Goal: Browse casually

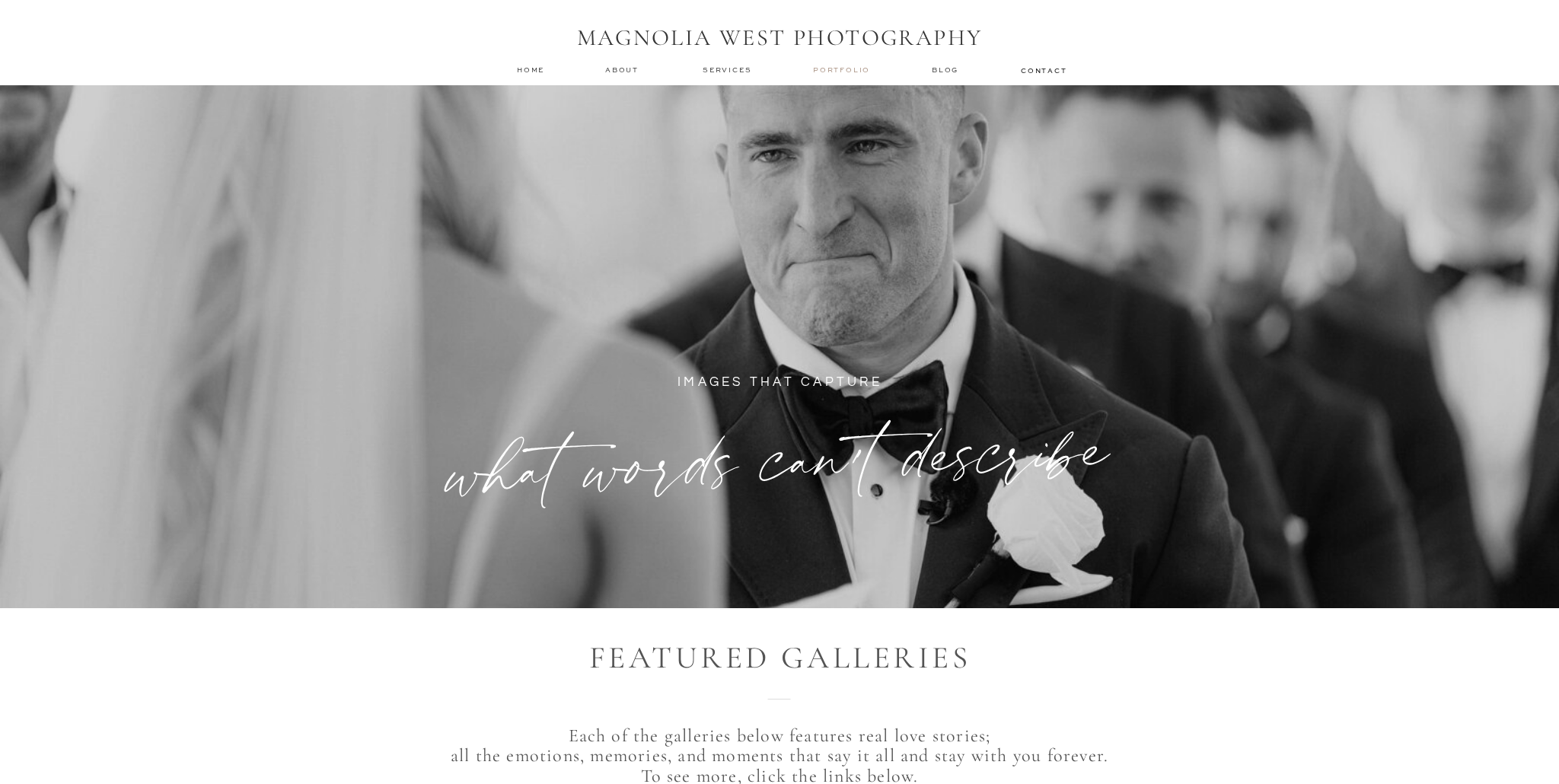
click at [846, 65] on nav "Portfolio" at bounding box center [843, 70] width 60 height 10
click at [842, 73] on nav "Portfolio" at bounding box center [843, 70] width 60 height 10
click at [839, 72] on nav "Portfolio" at bounding box center [843, 70] width 60 height 10
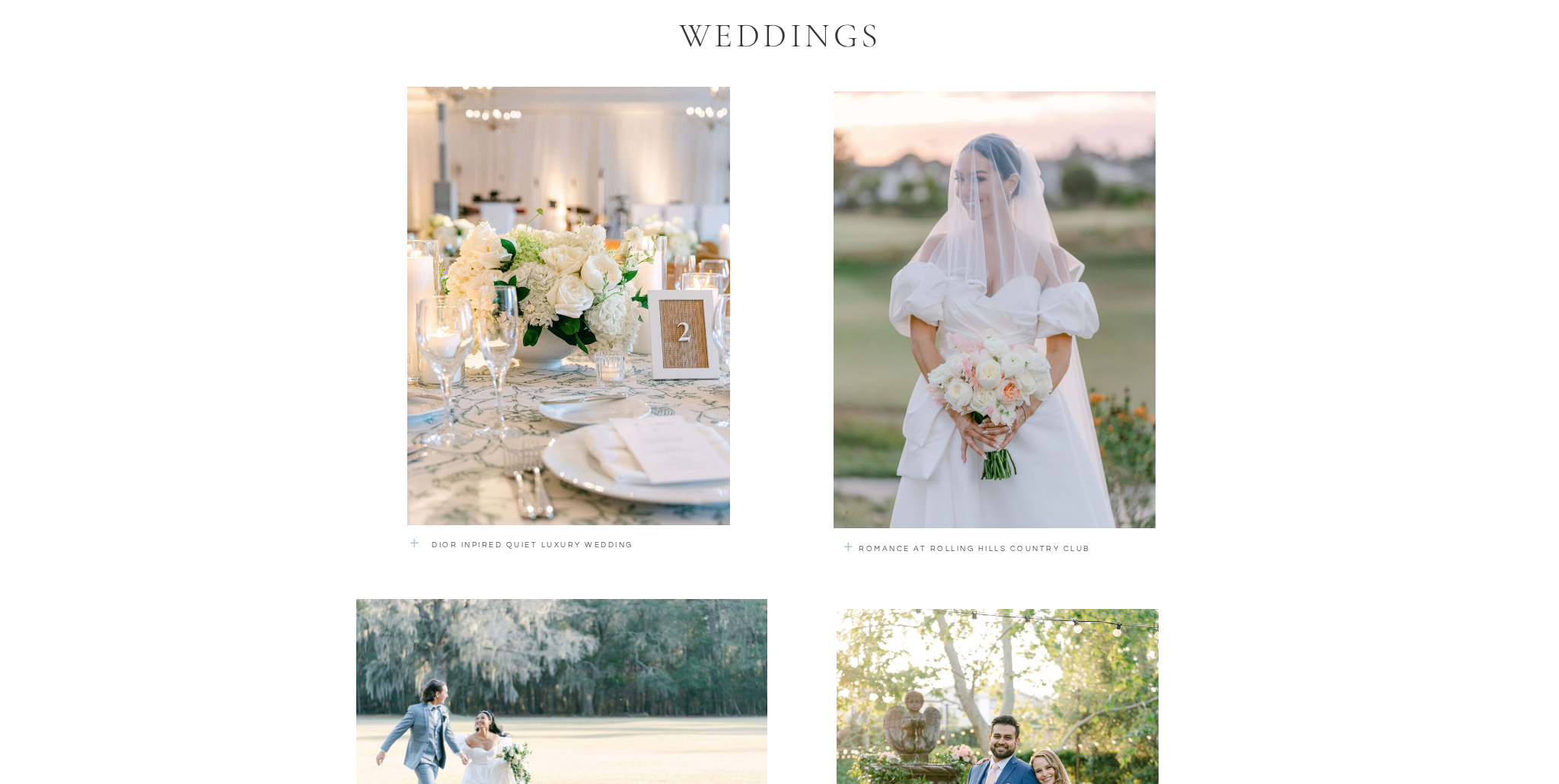
scroll to position [980, 0]
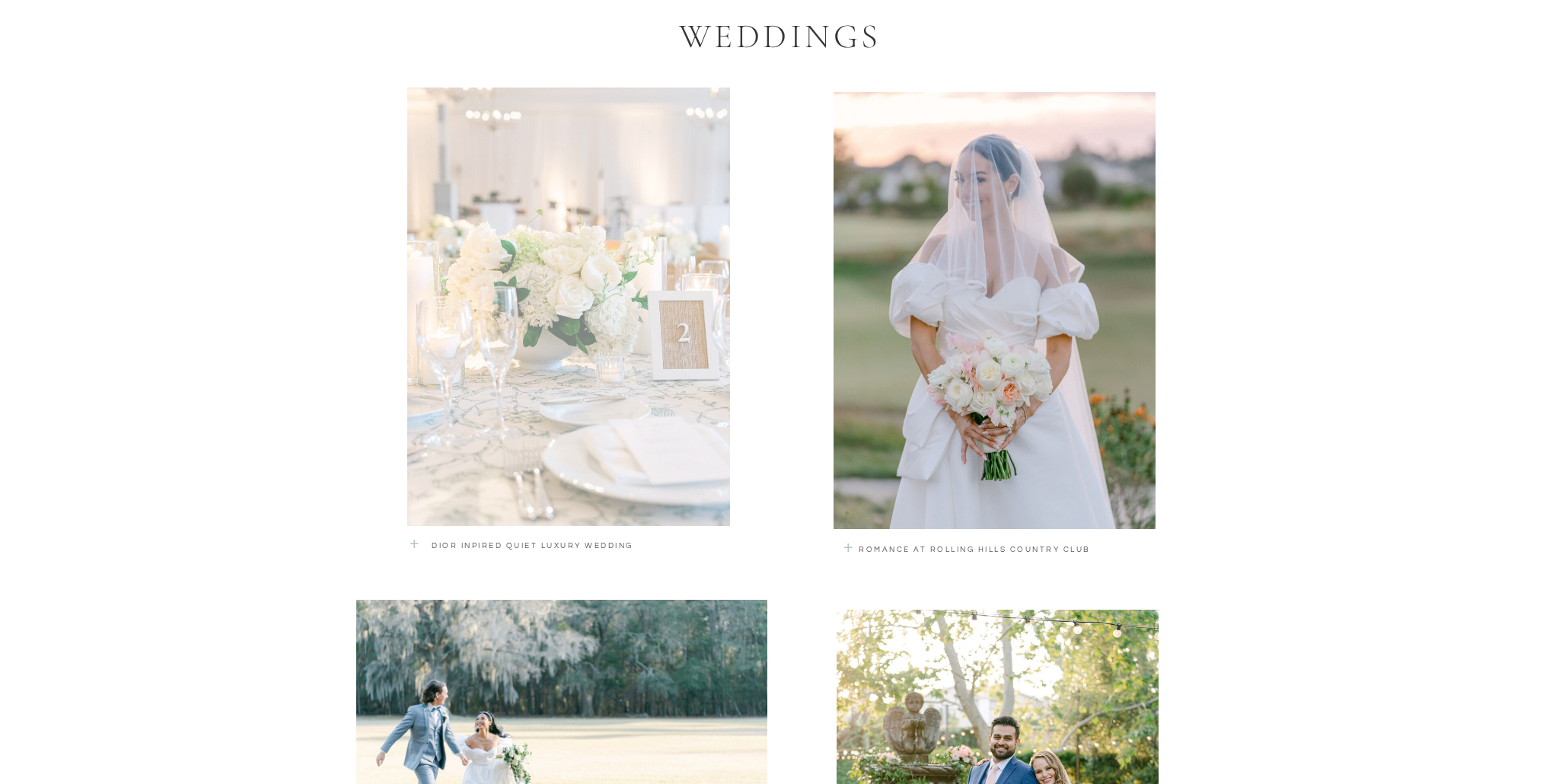
click at [499, 496] on div at bounding box center [568, 306] width 323 height 438
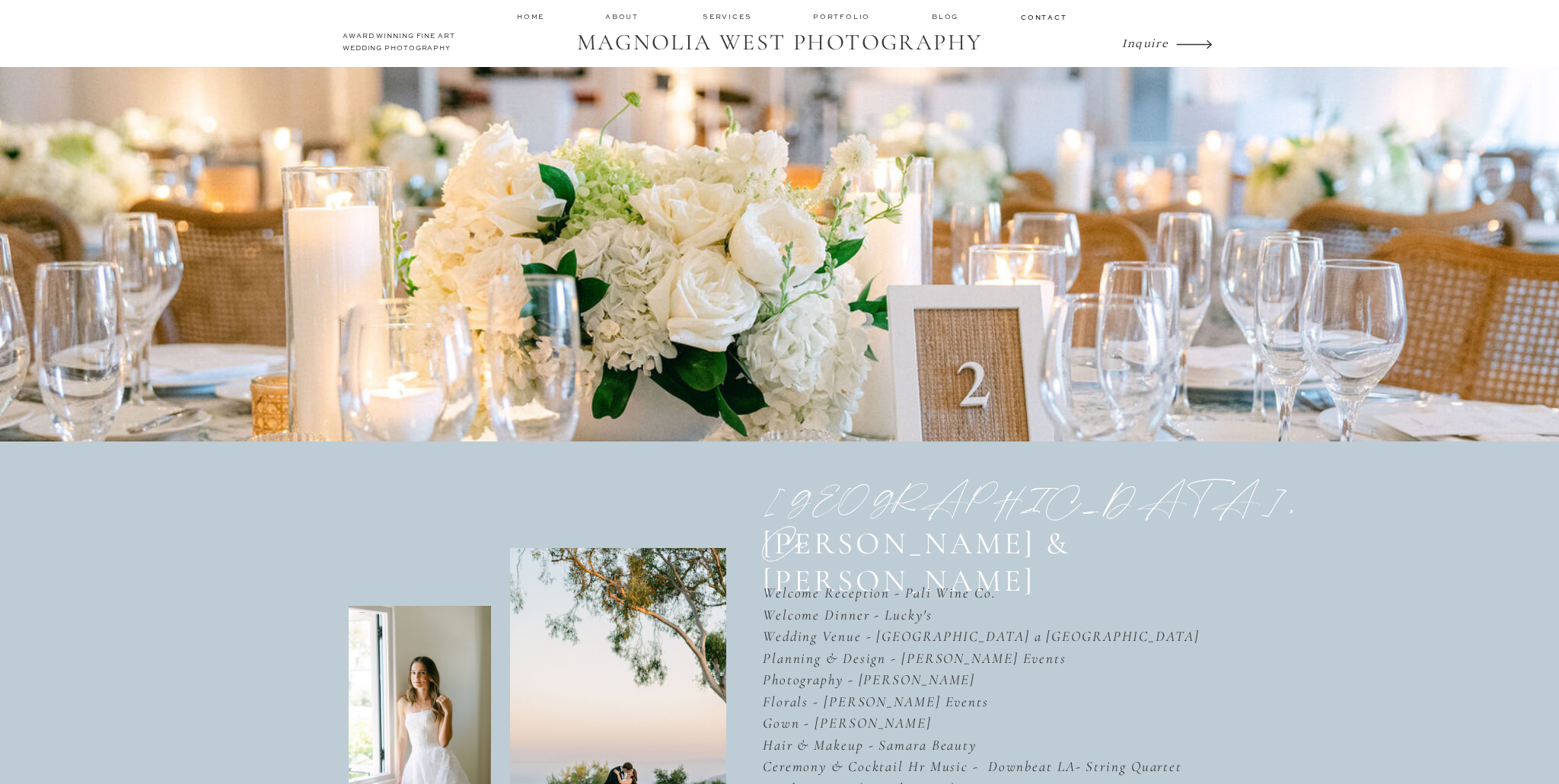
click at [731, 21] on nav "services" at bounding box center [728, 16] width 51 height 10
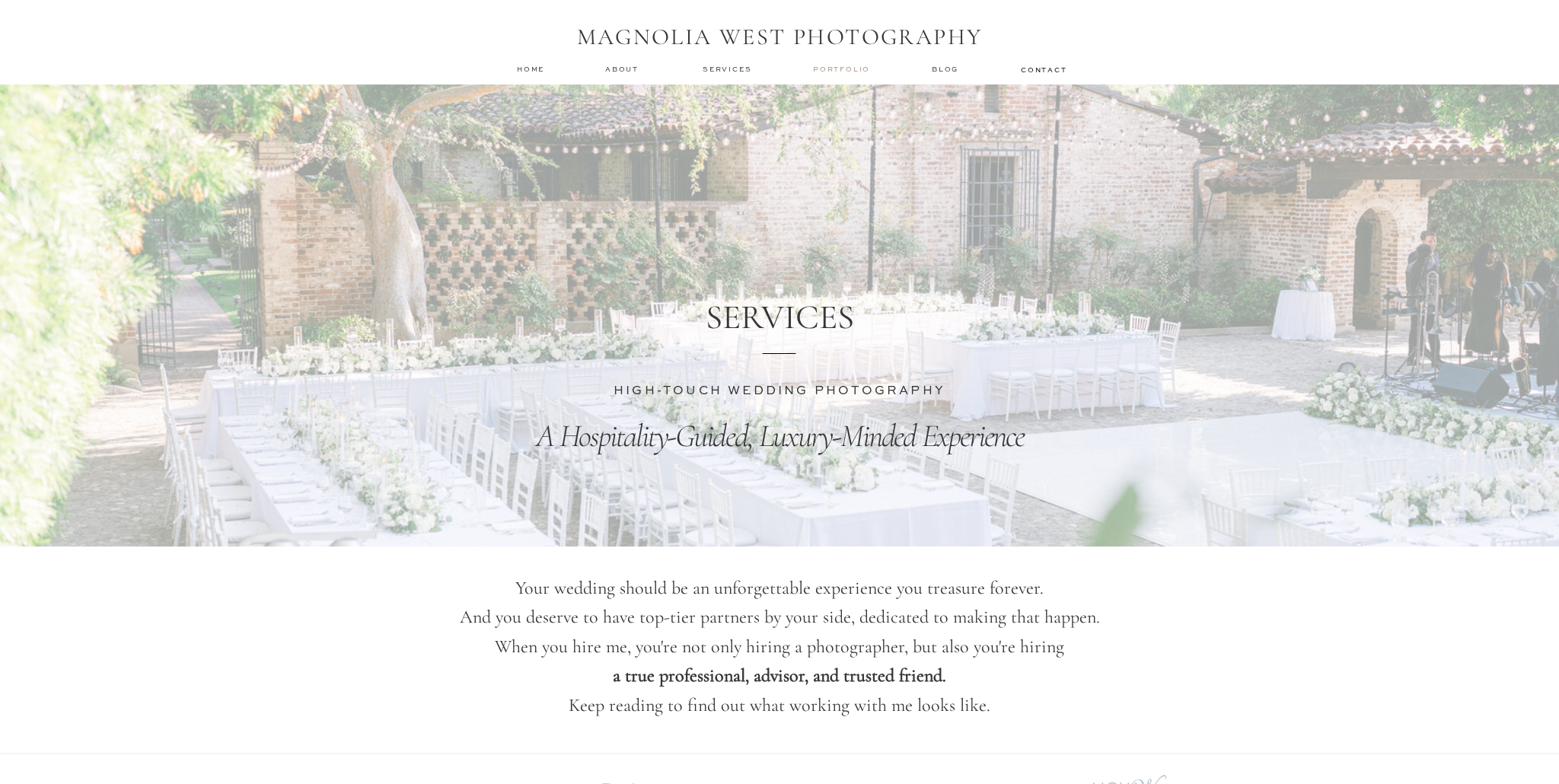
click at [816, 70] on nav "Portfolio" at bounding box center [843, 69] width 60 height 10
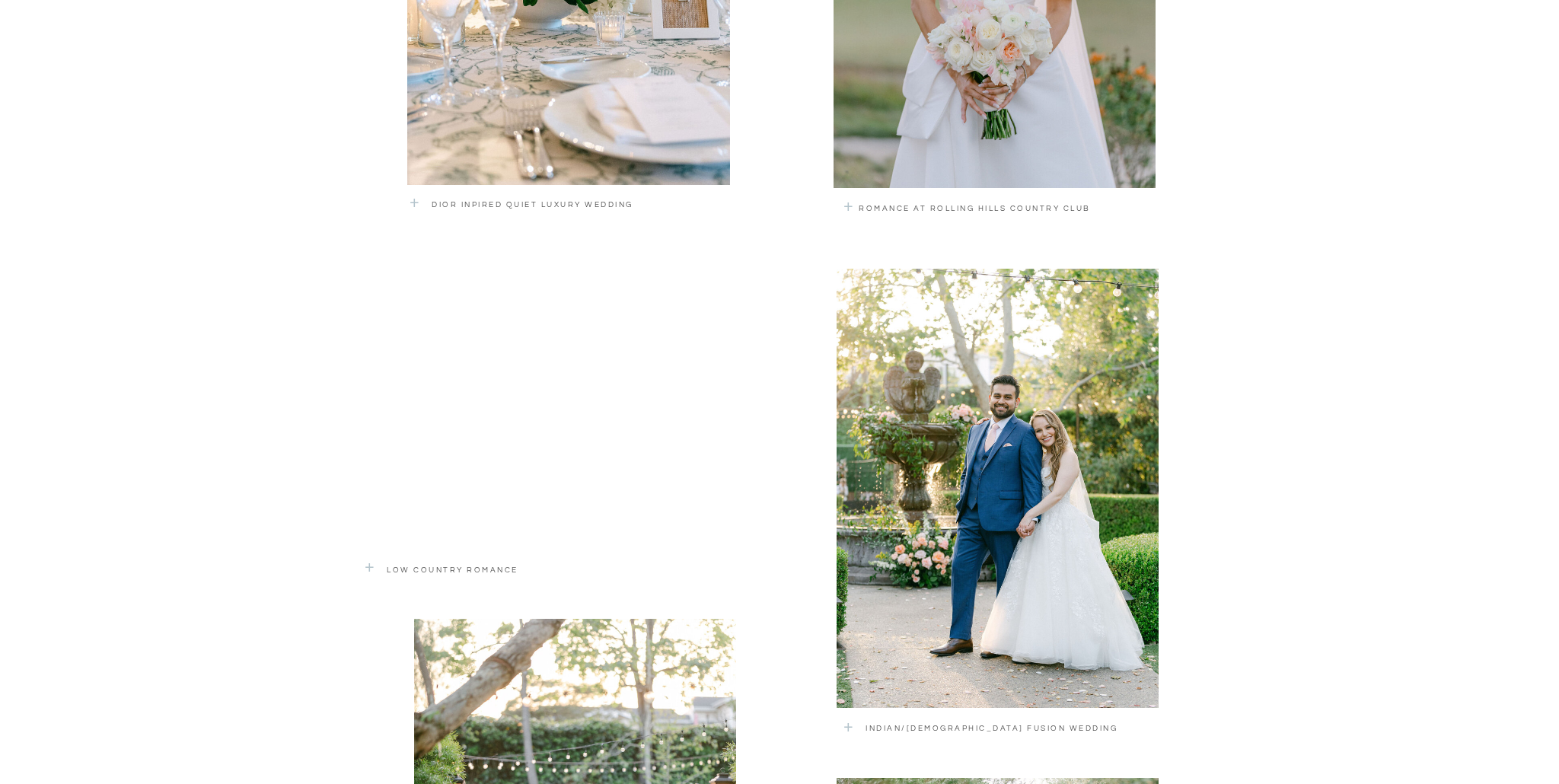
scroll to position [1307, 0]
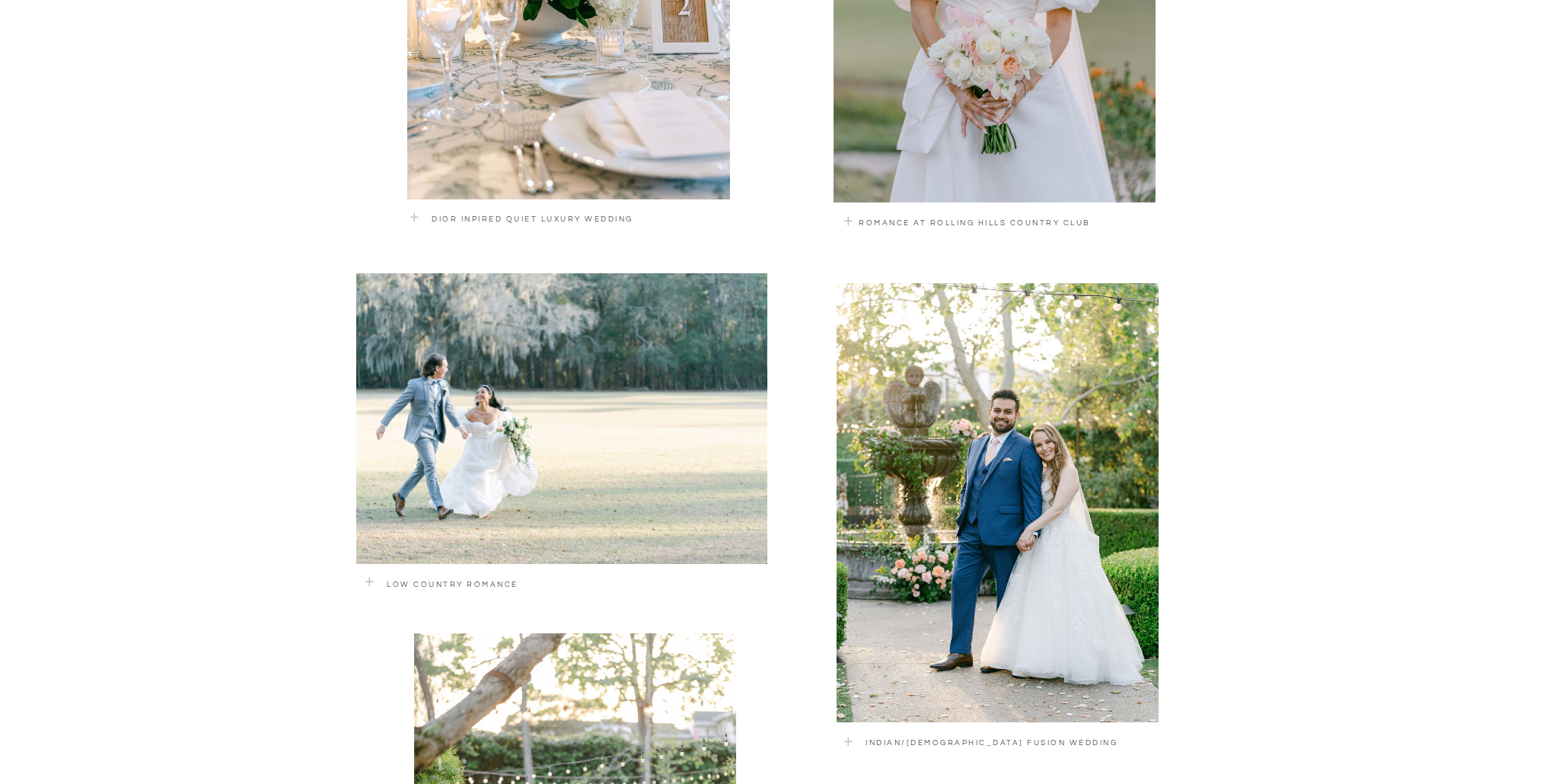
click at [945, 221] on p "romance at rolling hills country club" at bounding box center [1002, 227] width 286 height 22
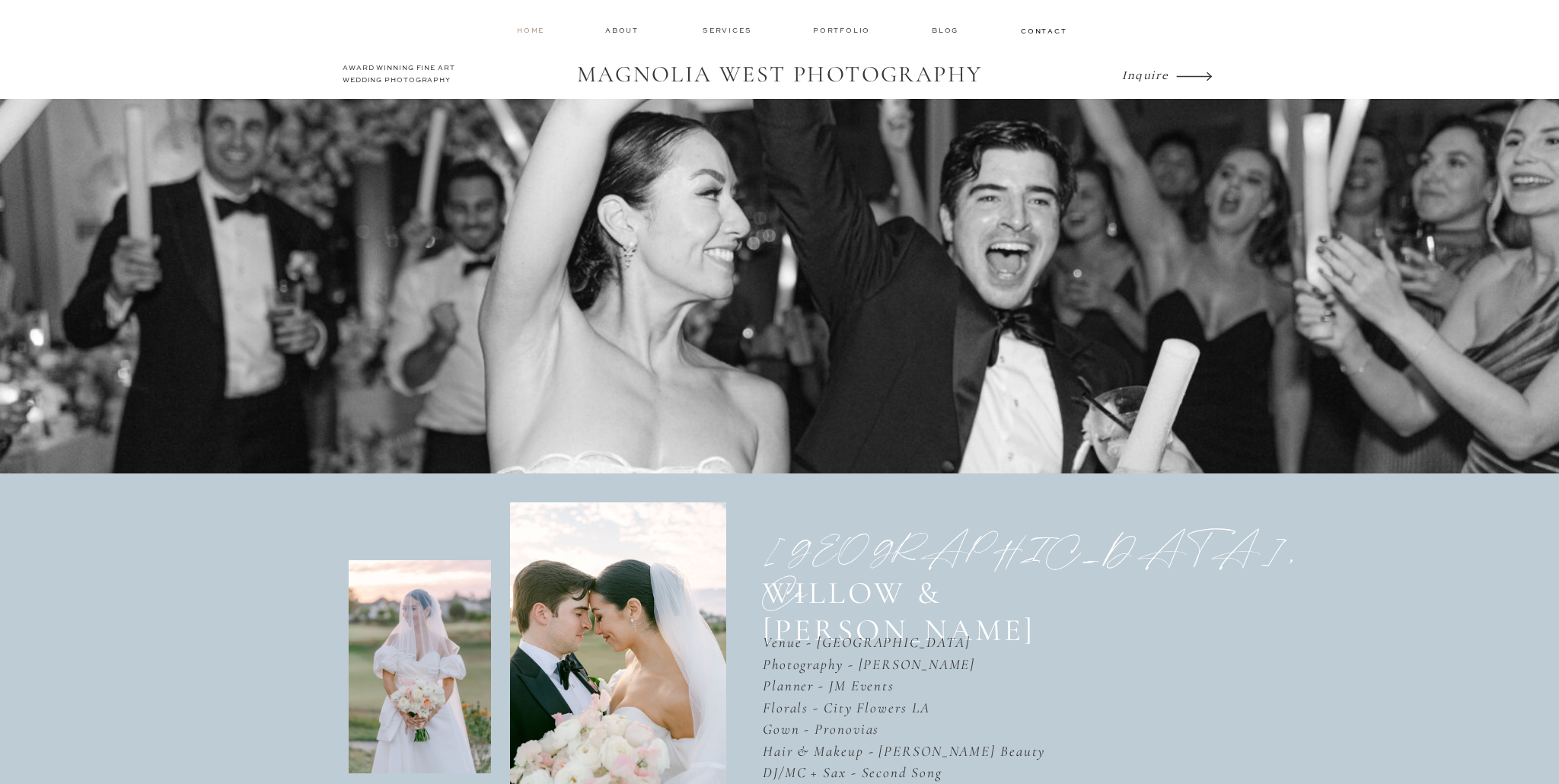
click at [532, 29] on nav "home" at bounding box center [532, 30] width 29 height 10
click at [835, 31] on nav "Portfolio" at bounding box center [843, 30] width 60 height 10
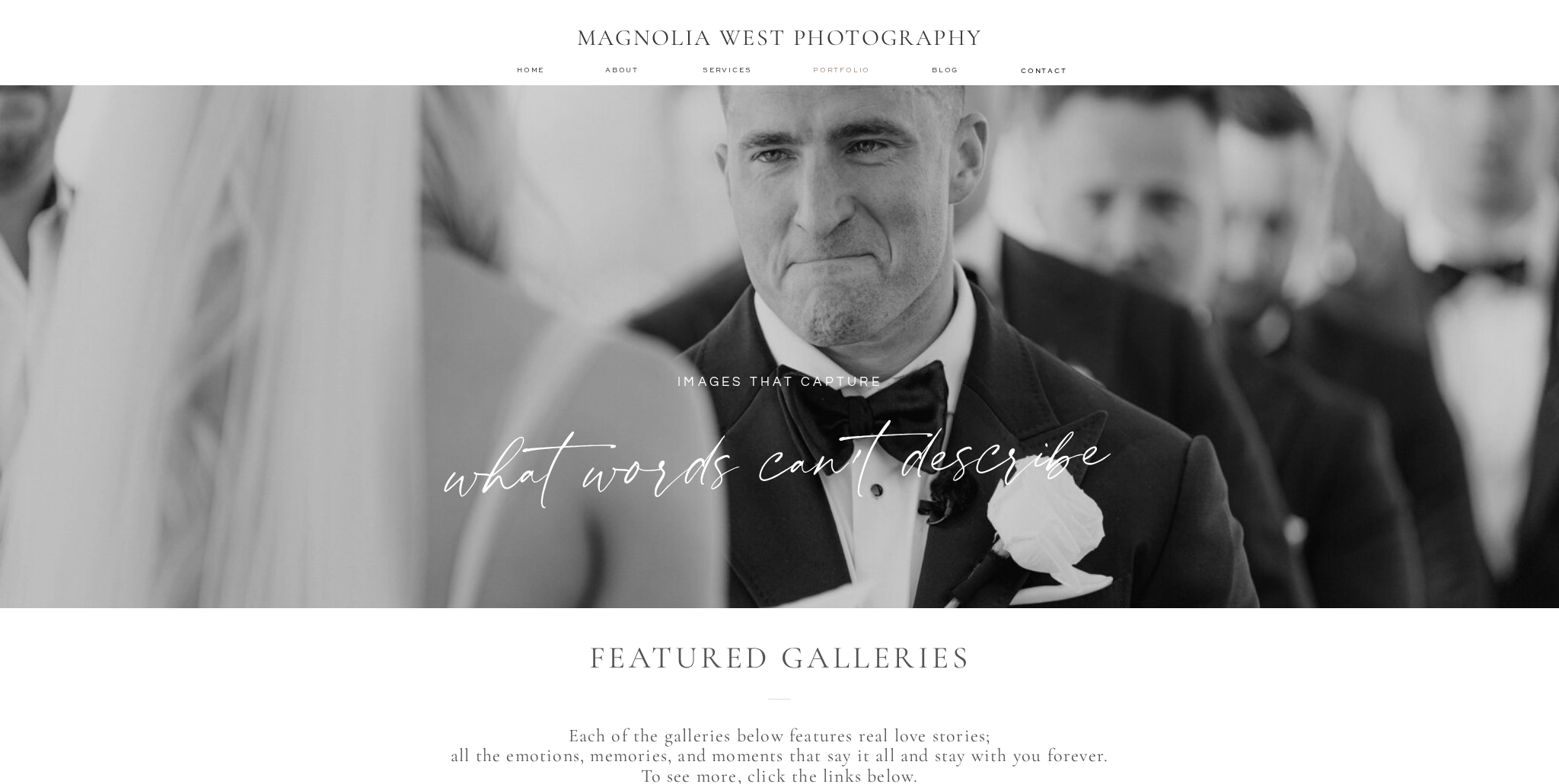
click at [851, 67] on nav "Portfolio" at bounding box center [843, 70] width 60 height 10
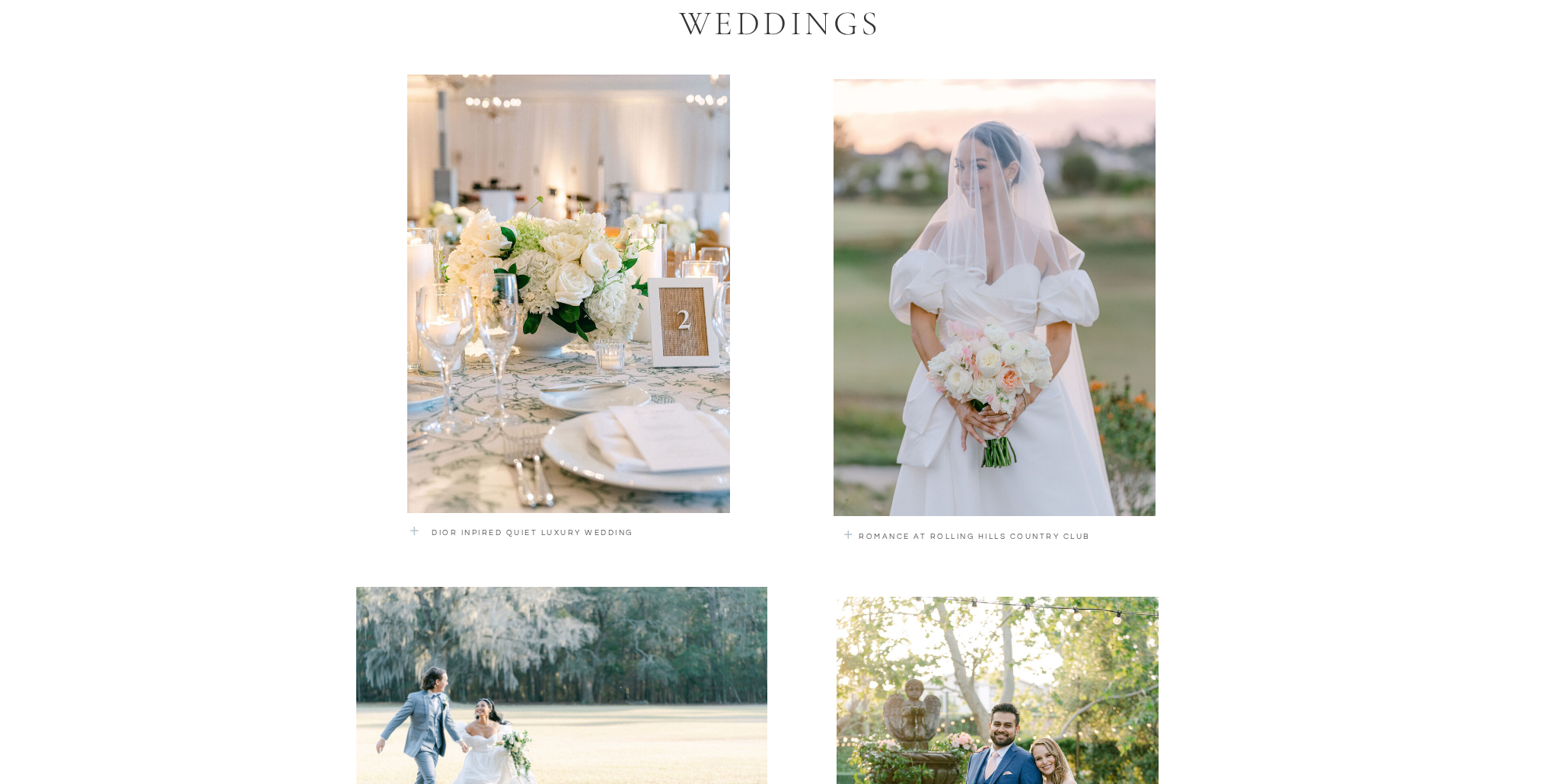
scroll to position [1000, 0]
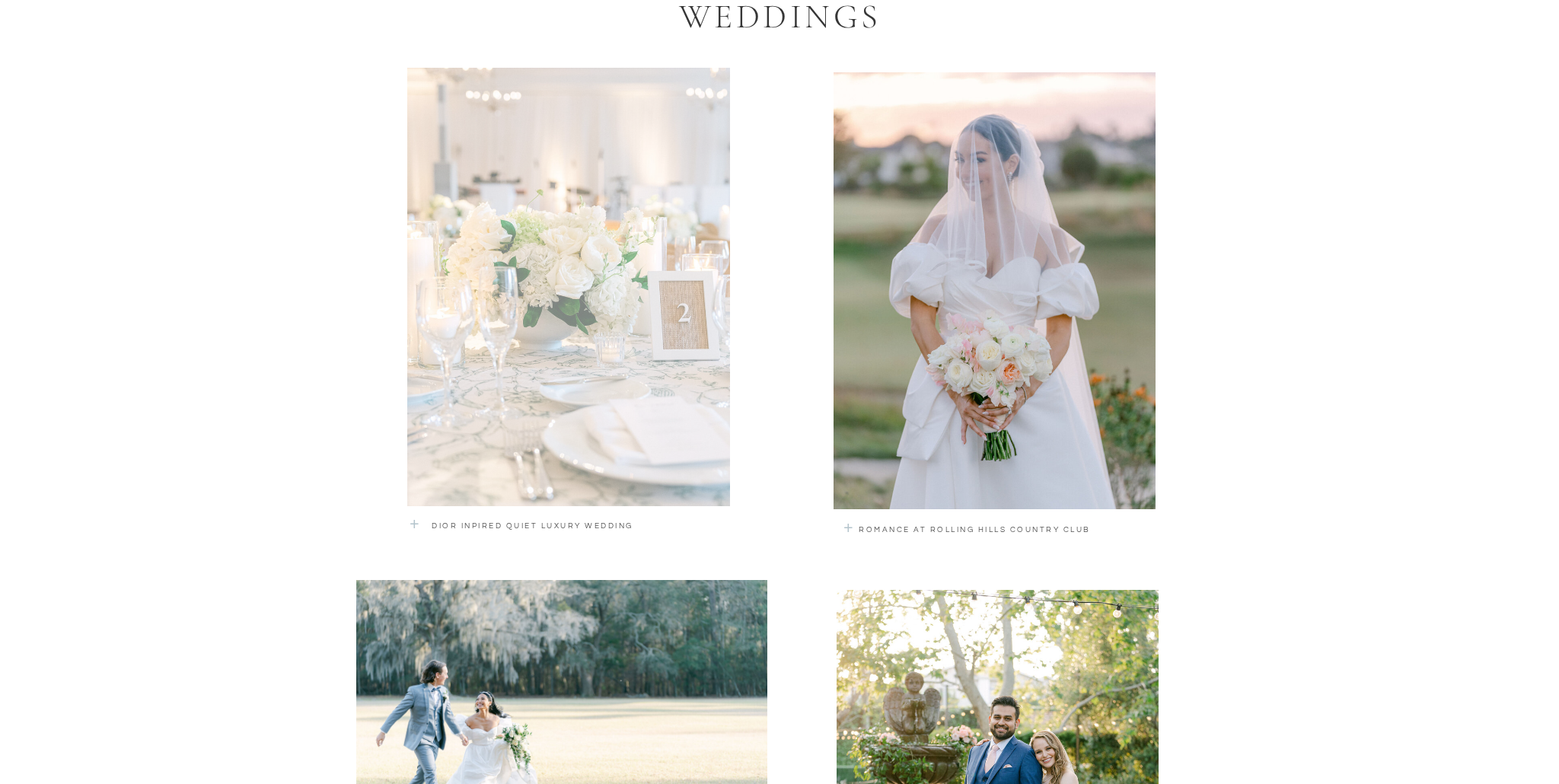
click at [513, 447] on div at bounding box center [568, 287] width 323 height 438
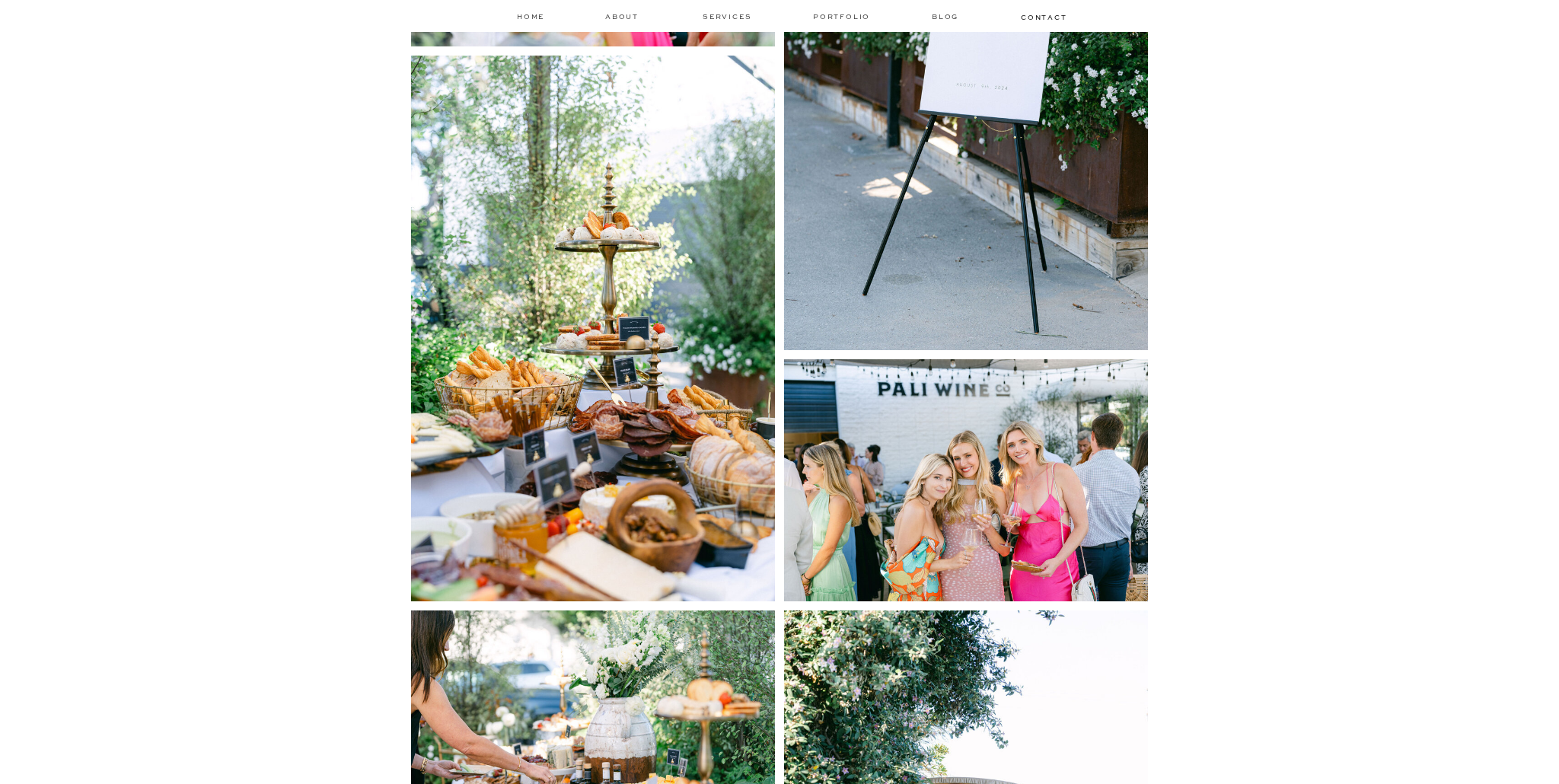
scroll to position [1212, 0]
click at [579, 505] on img at bounding box center [592, 328] width 364 height 546
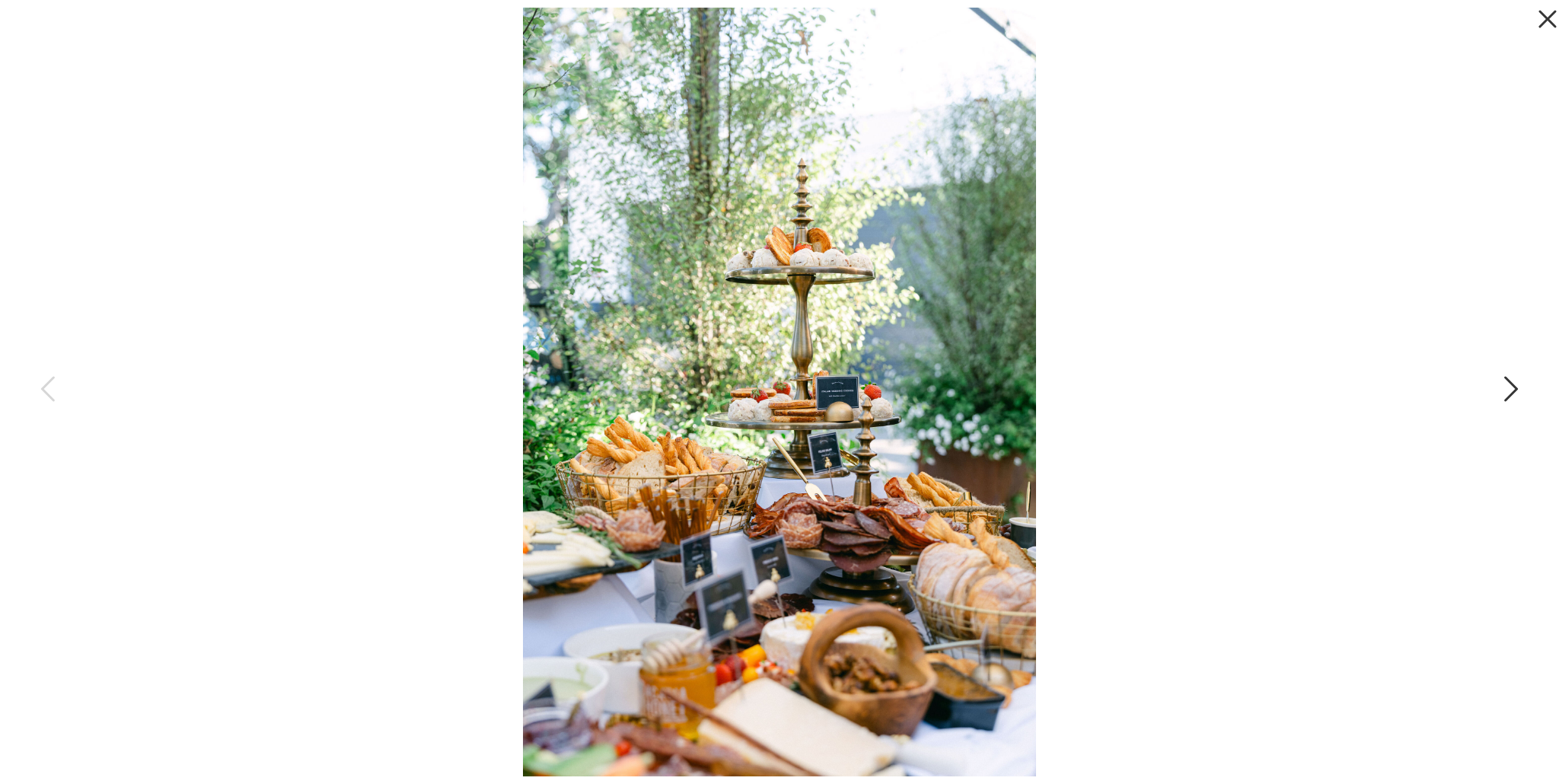
click at [1514, 389] on icon at bounding box center [1509, 392] width 38 height 46
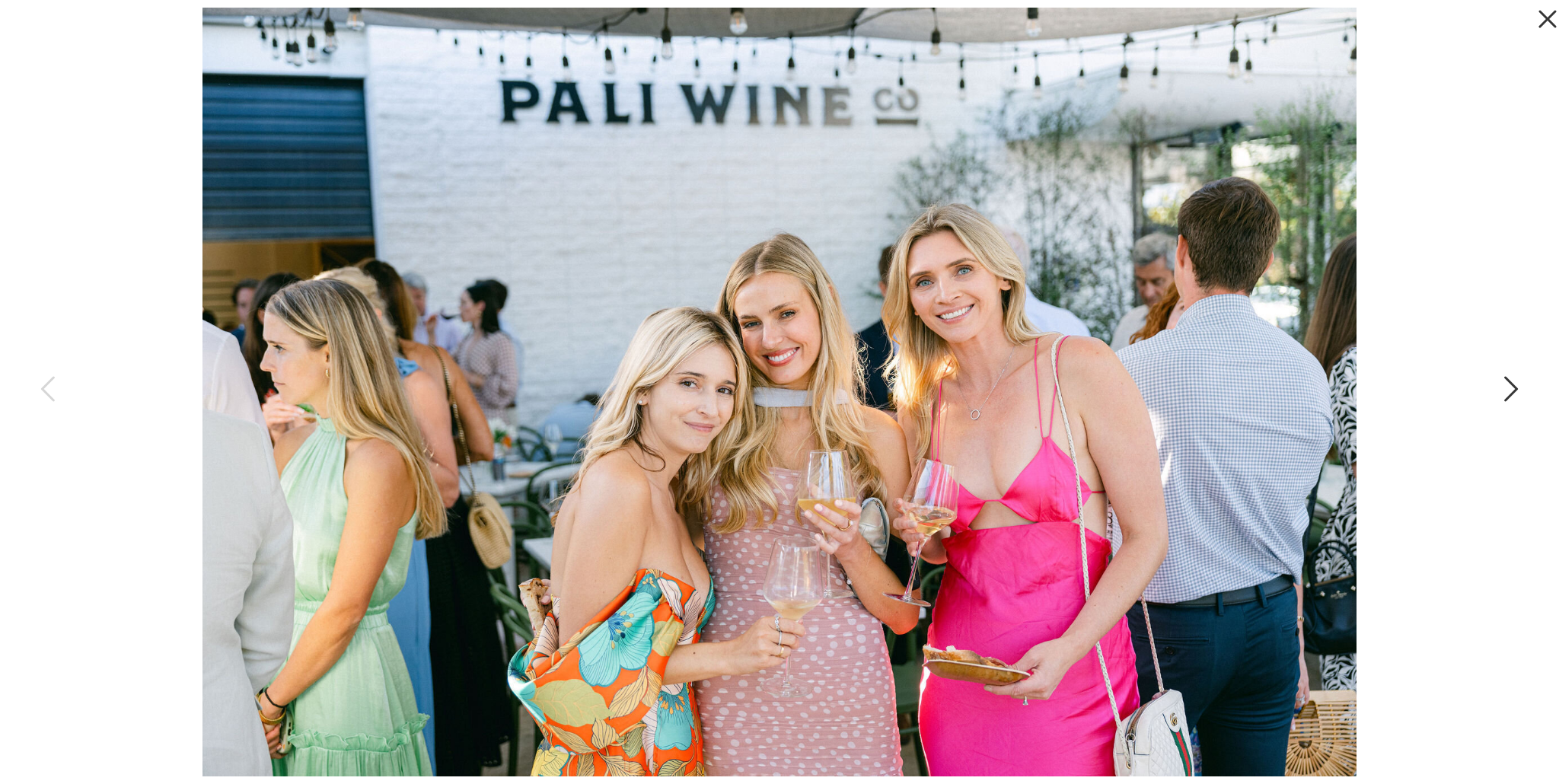
click at [1514, 389] on icon at bounding box center [1509, 392] width 38 height 46
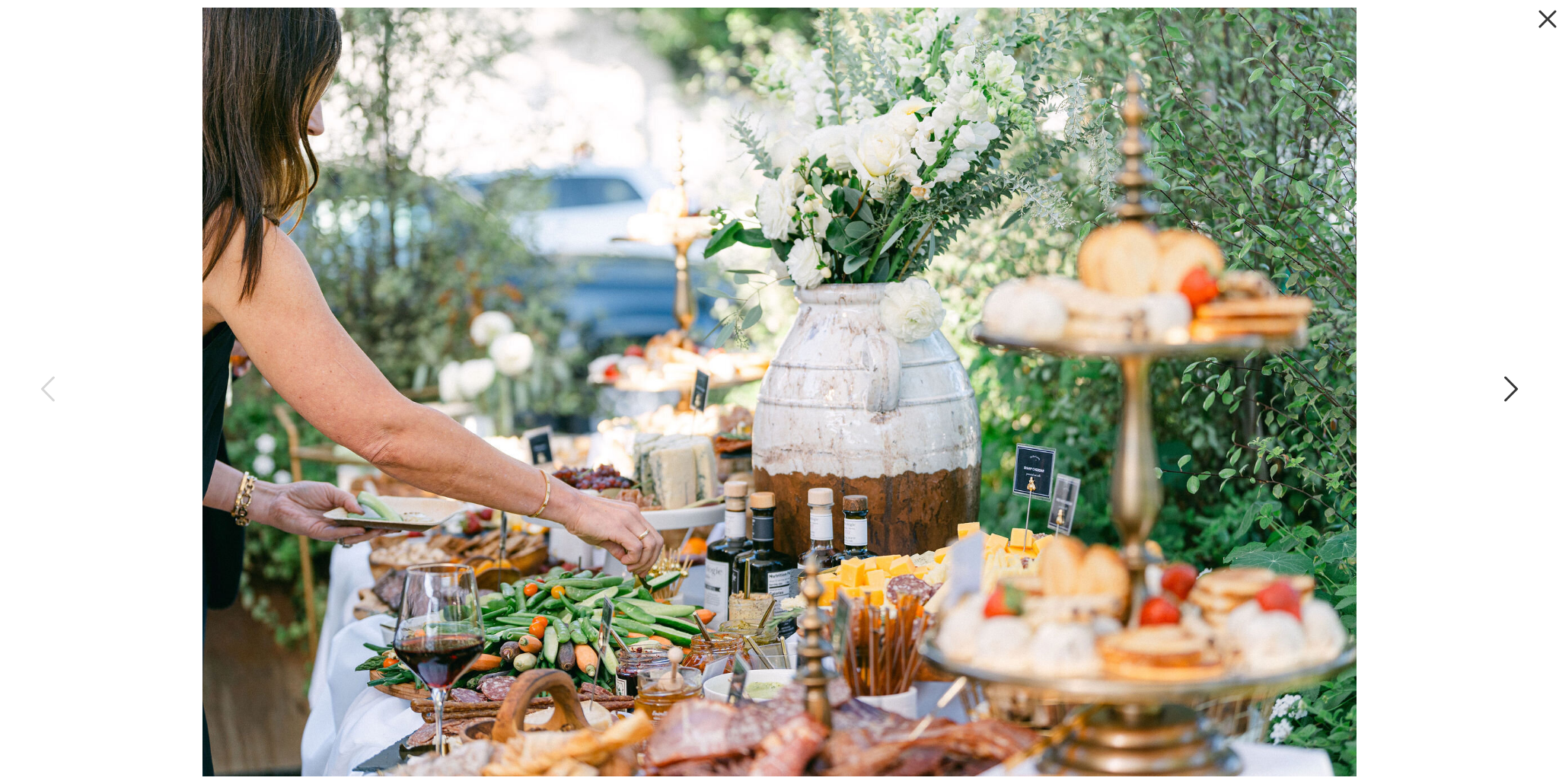
click at [1514, 389] on icon at bounding box center [1509, 392] width 38 height 46
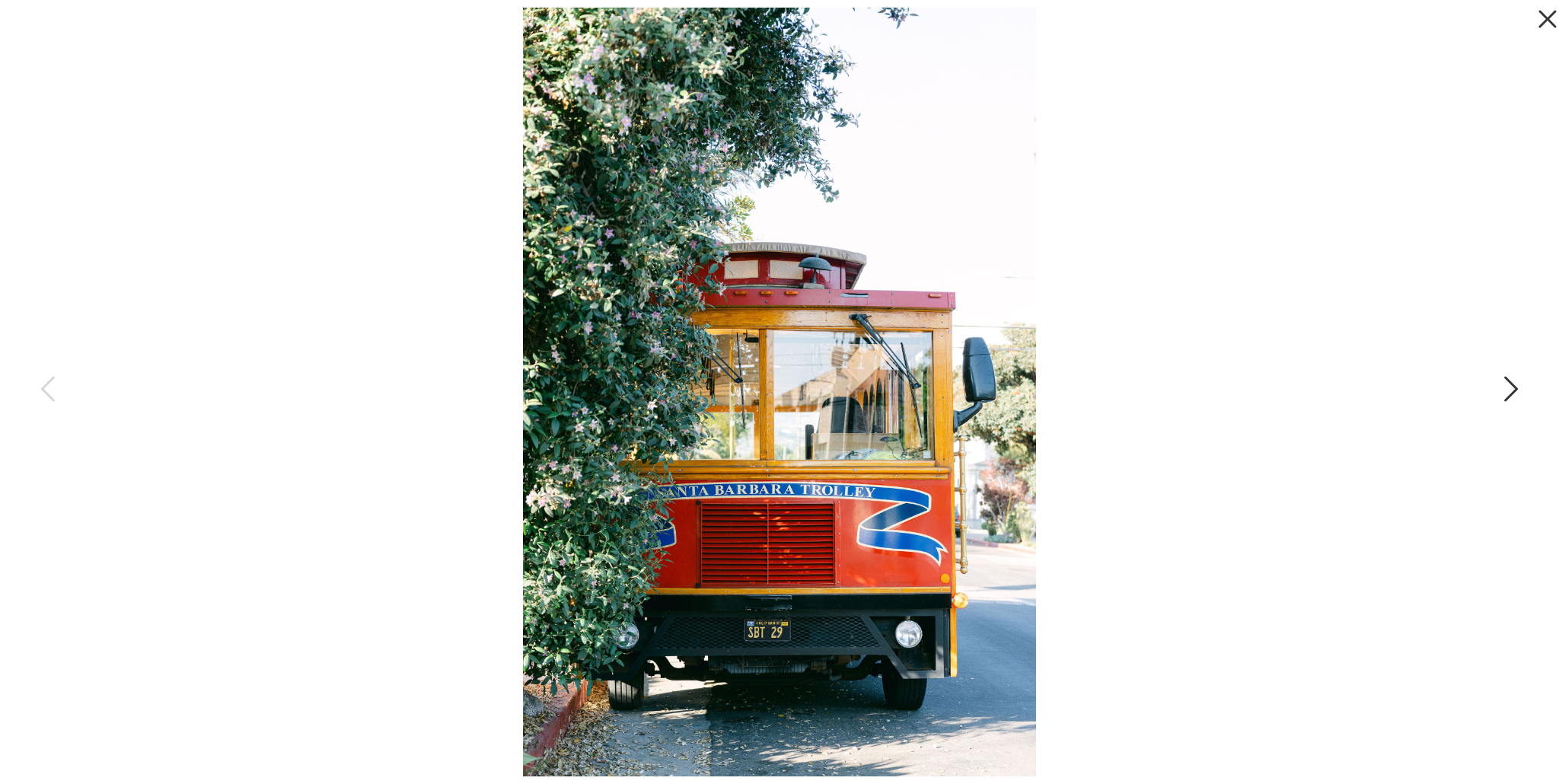
click at [1514, 389] on icon at bounding box center [1509, 392] width 38 height 46
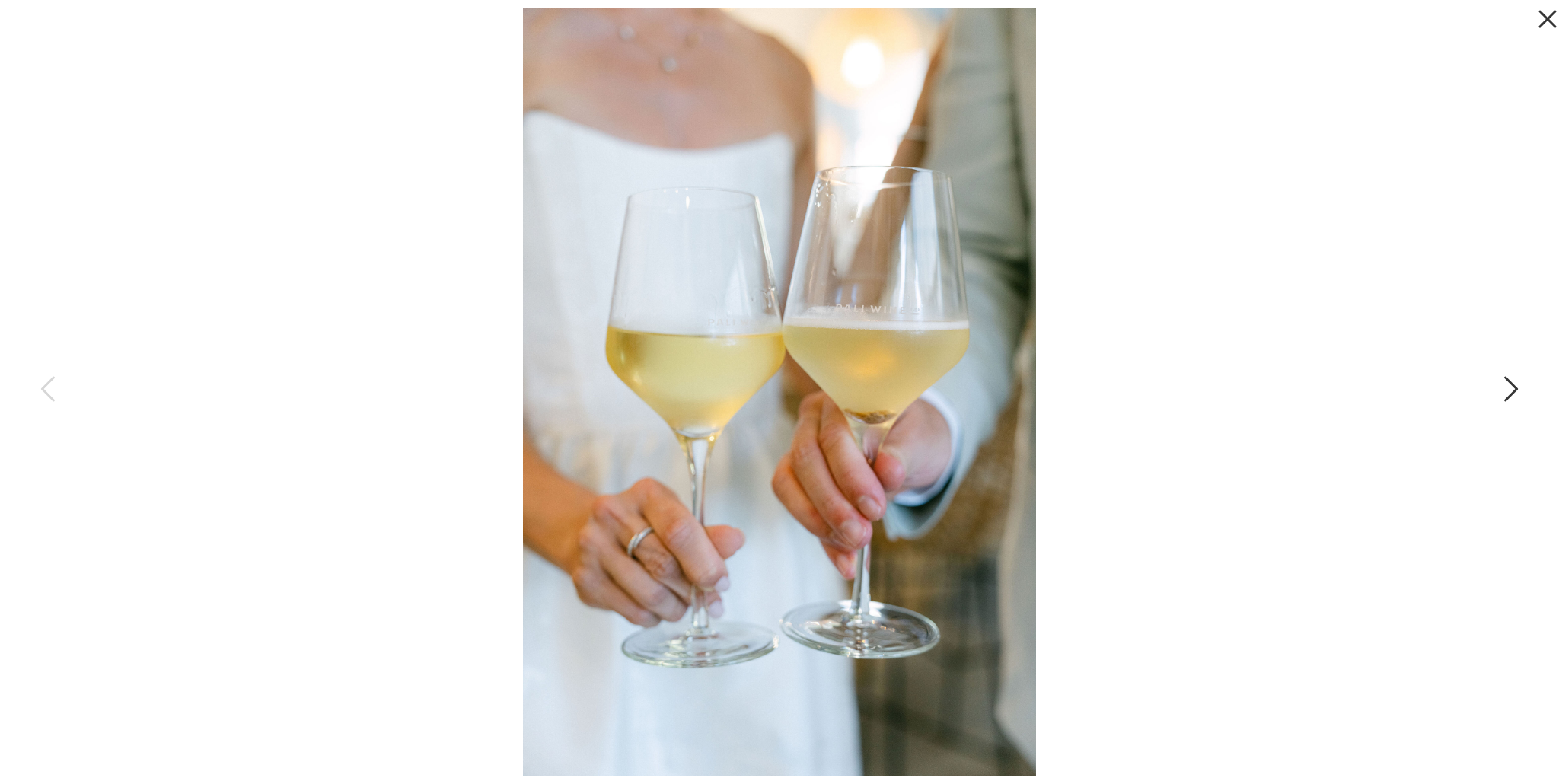
click at [1514, 389] on icon at bounding box center [1509, 392] width 38 height 46
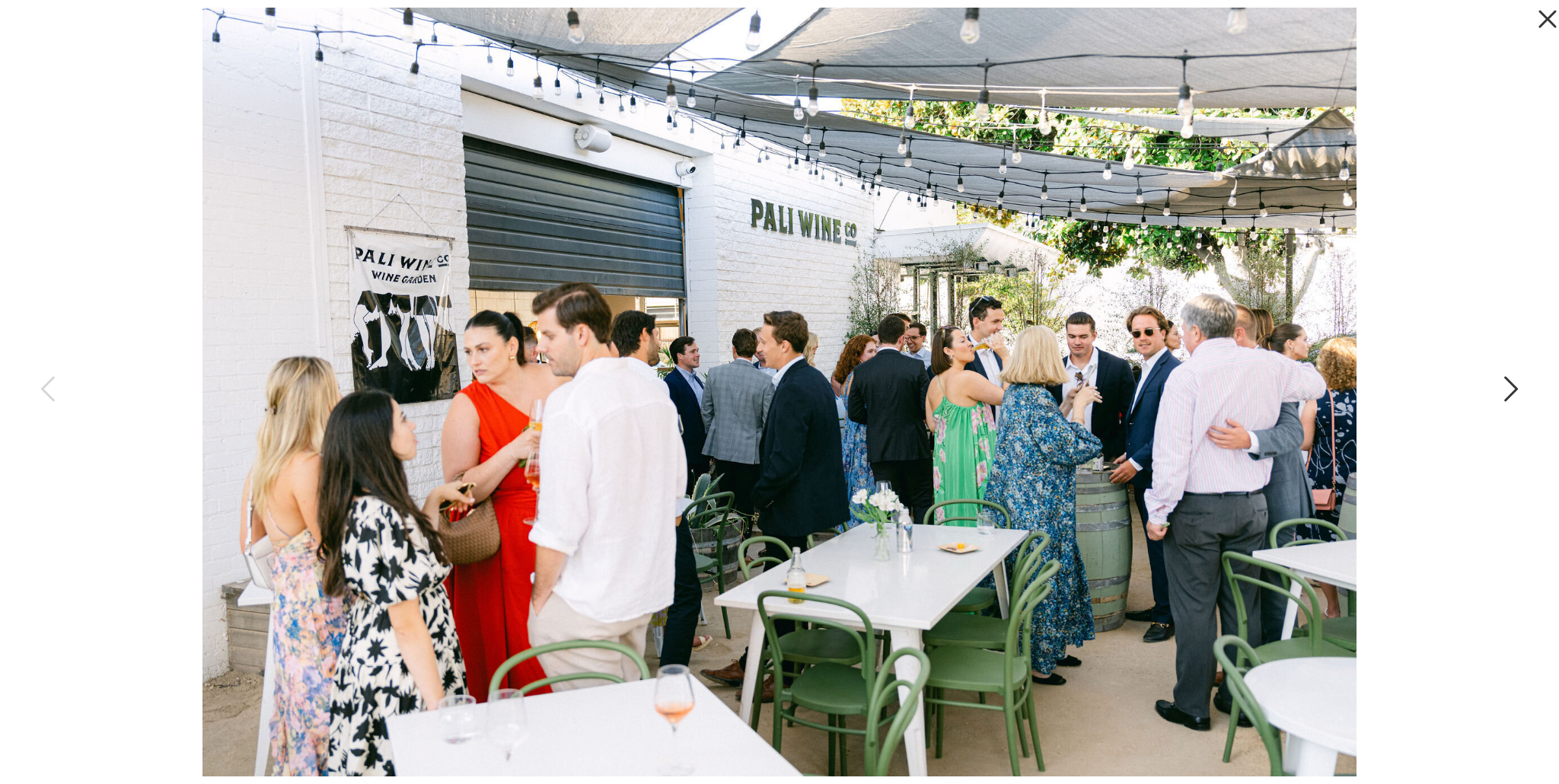
click at [1514, 389] on icon at bounding box center [1509, 392] width 38 height 46
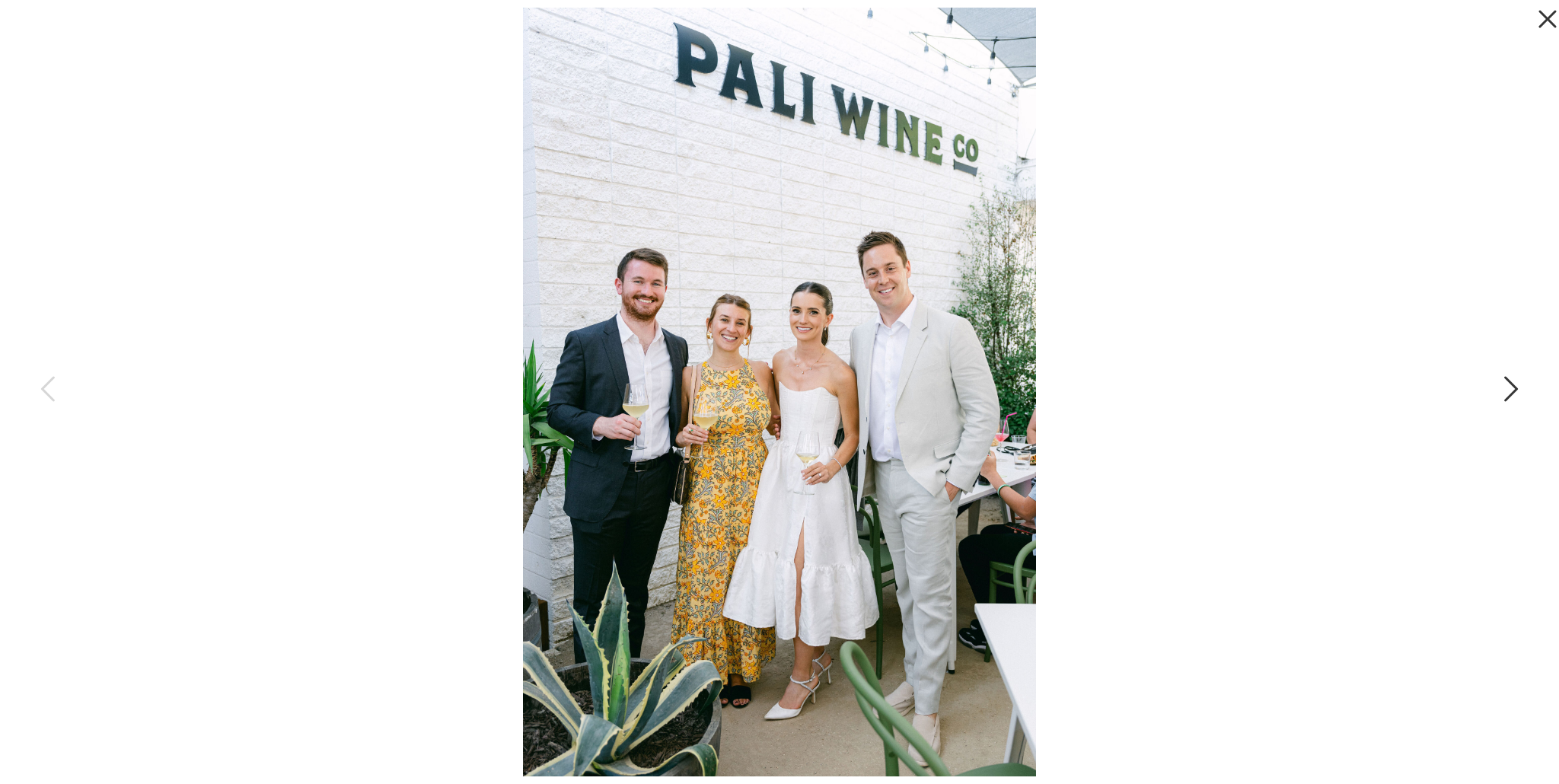
click at [1514, 389] on icon at bounding box center [1509, 392] width 38 height 46
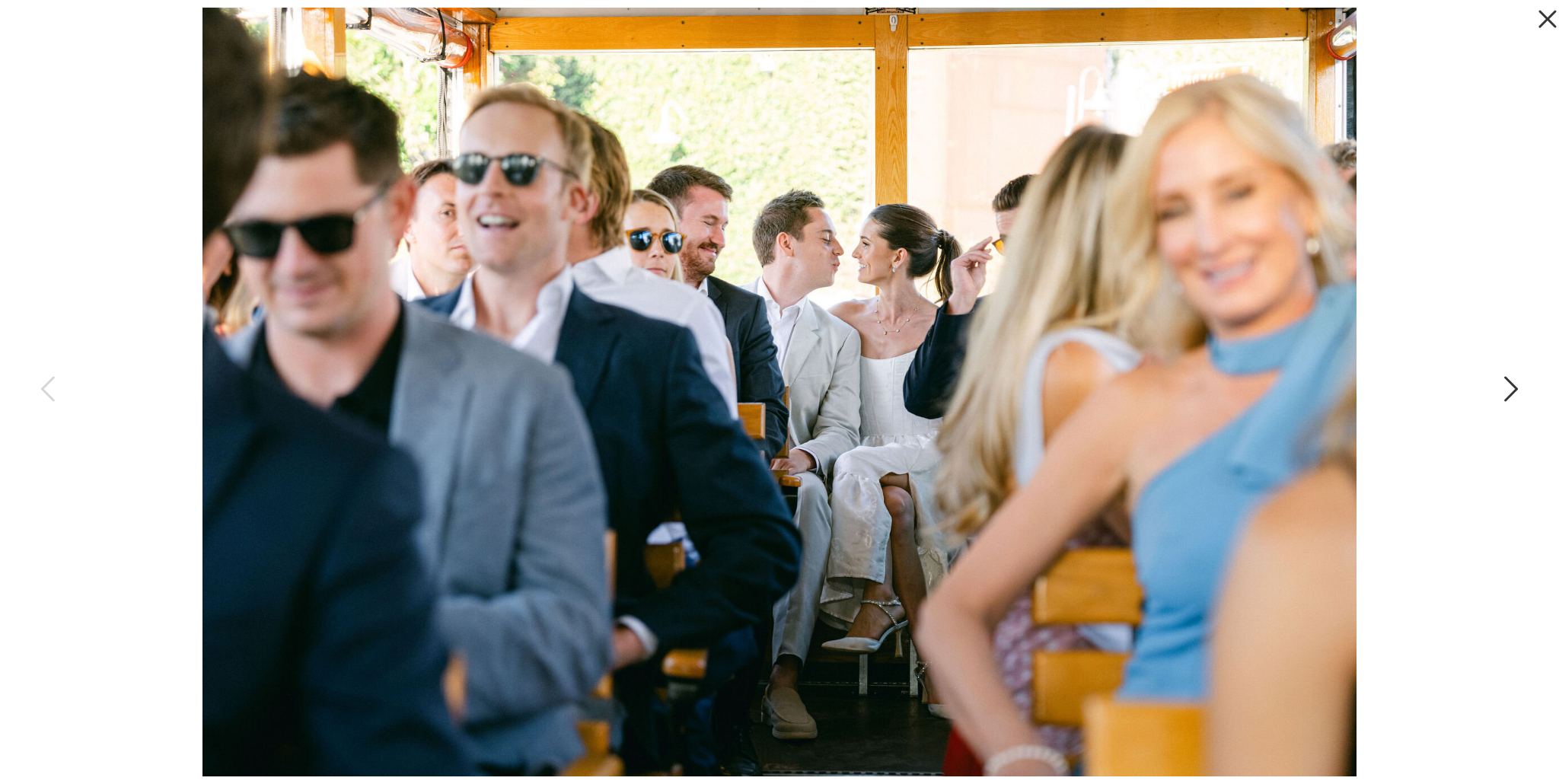
click at [1514, 389] on icon at bounding box center [1509, 392] width 38 height 46
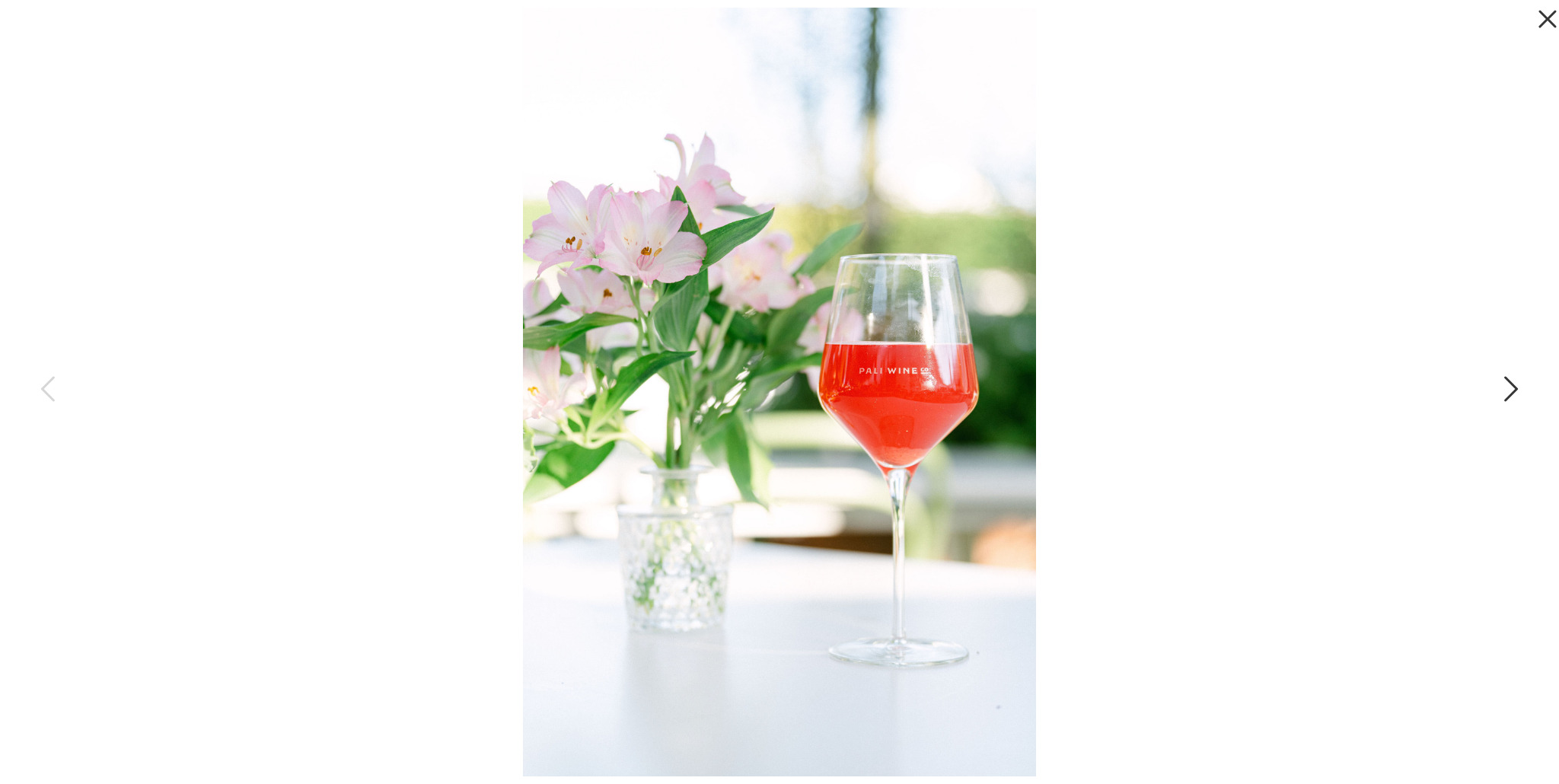
click at [1514, 389] on icon at bounding box center [1509, 392] width 38 height 46
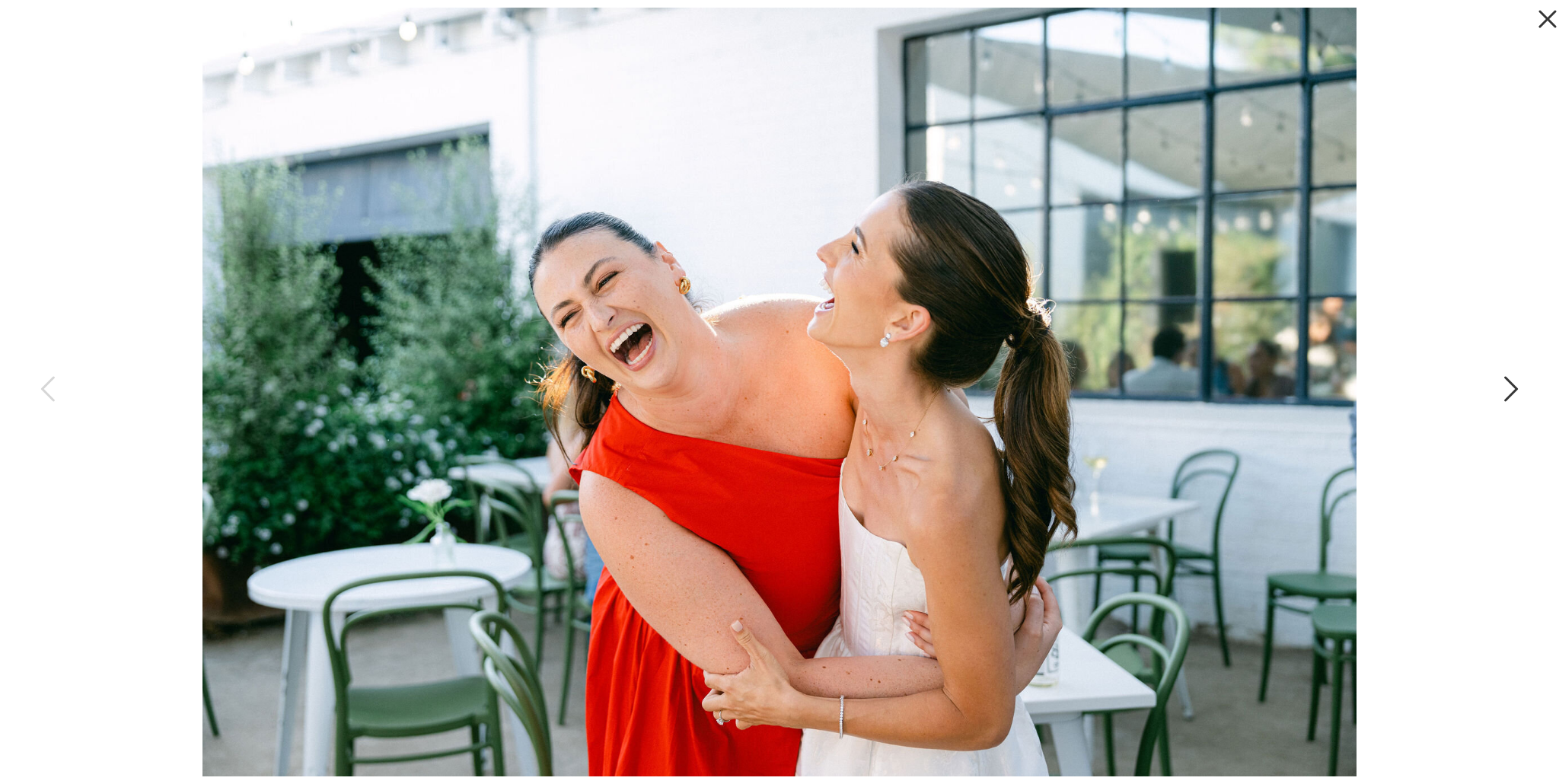
click at [1514, 389] on icon at bounding box center [1509, 392] width 38 height 46
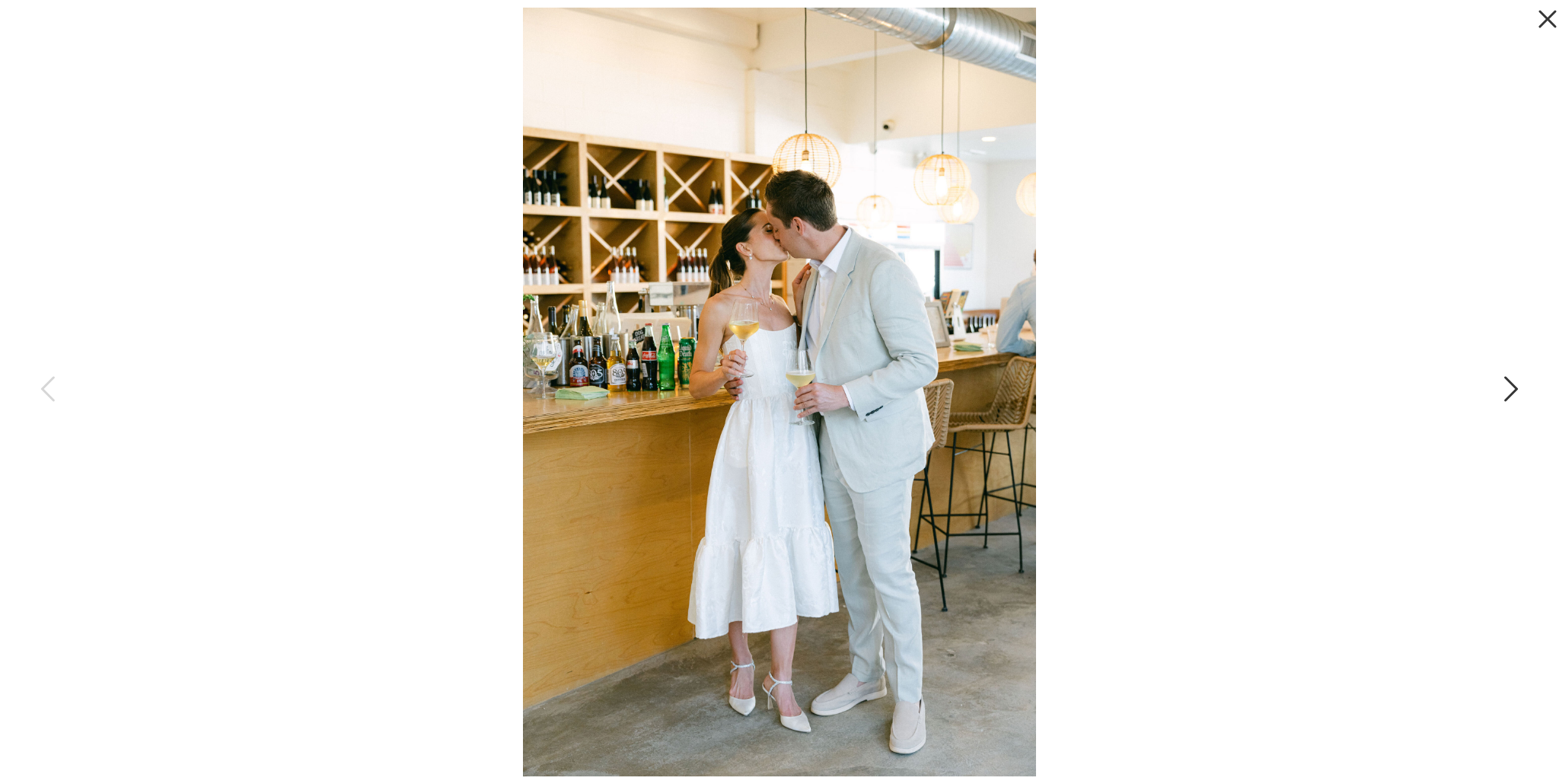
click at [1514, 389] on icon at bounding box center [1509, 392] width 38 height 46
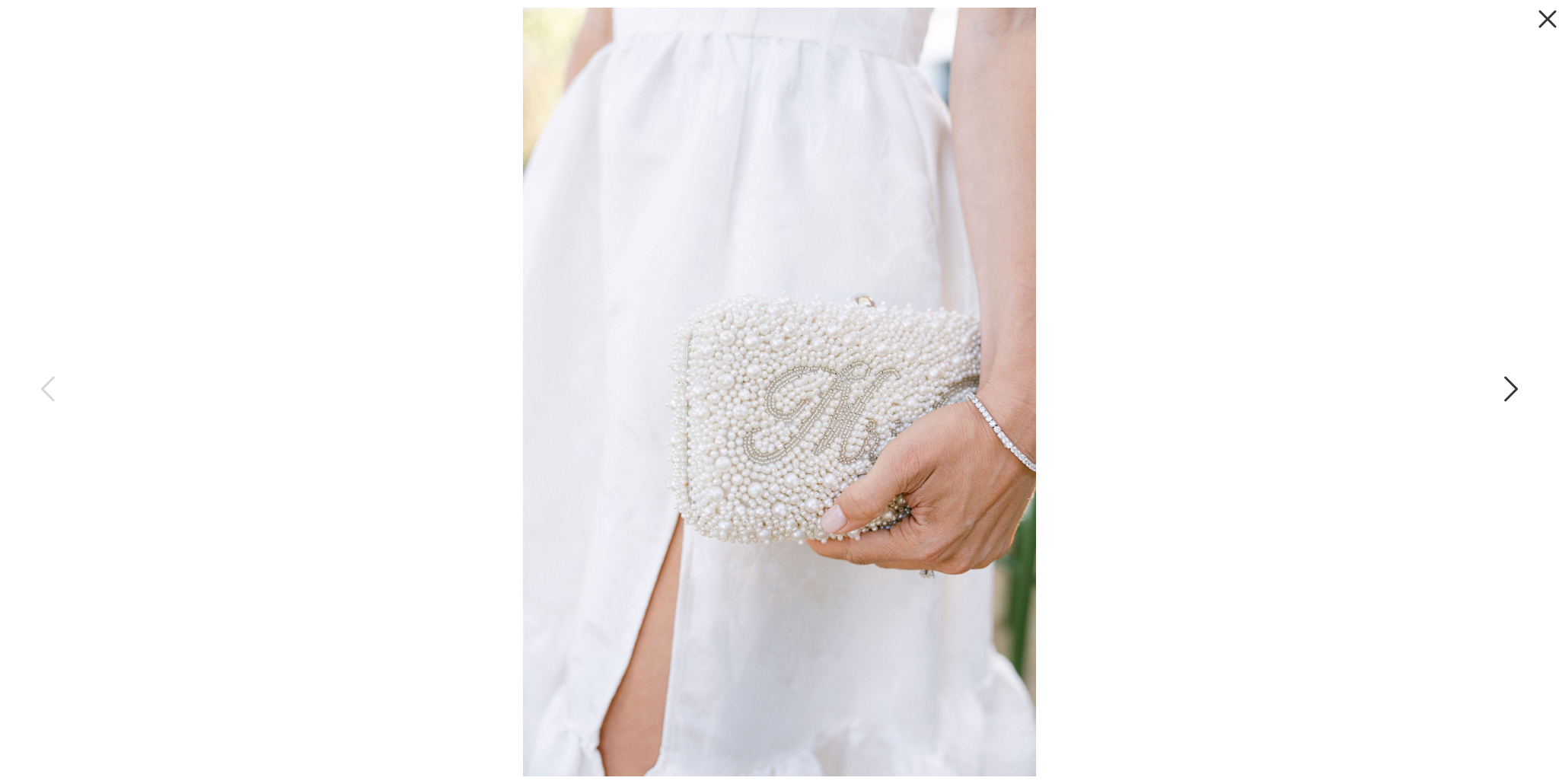
click at [1514, 389] on icon at bounding box center [1509, 392] width 38 height 46
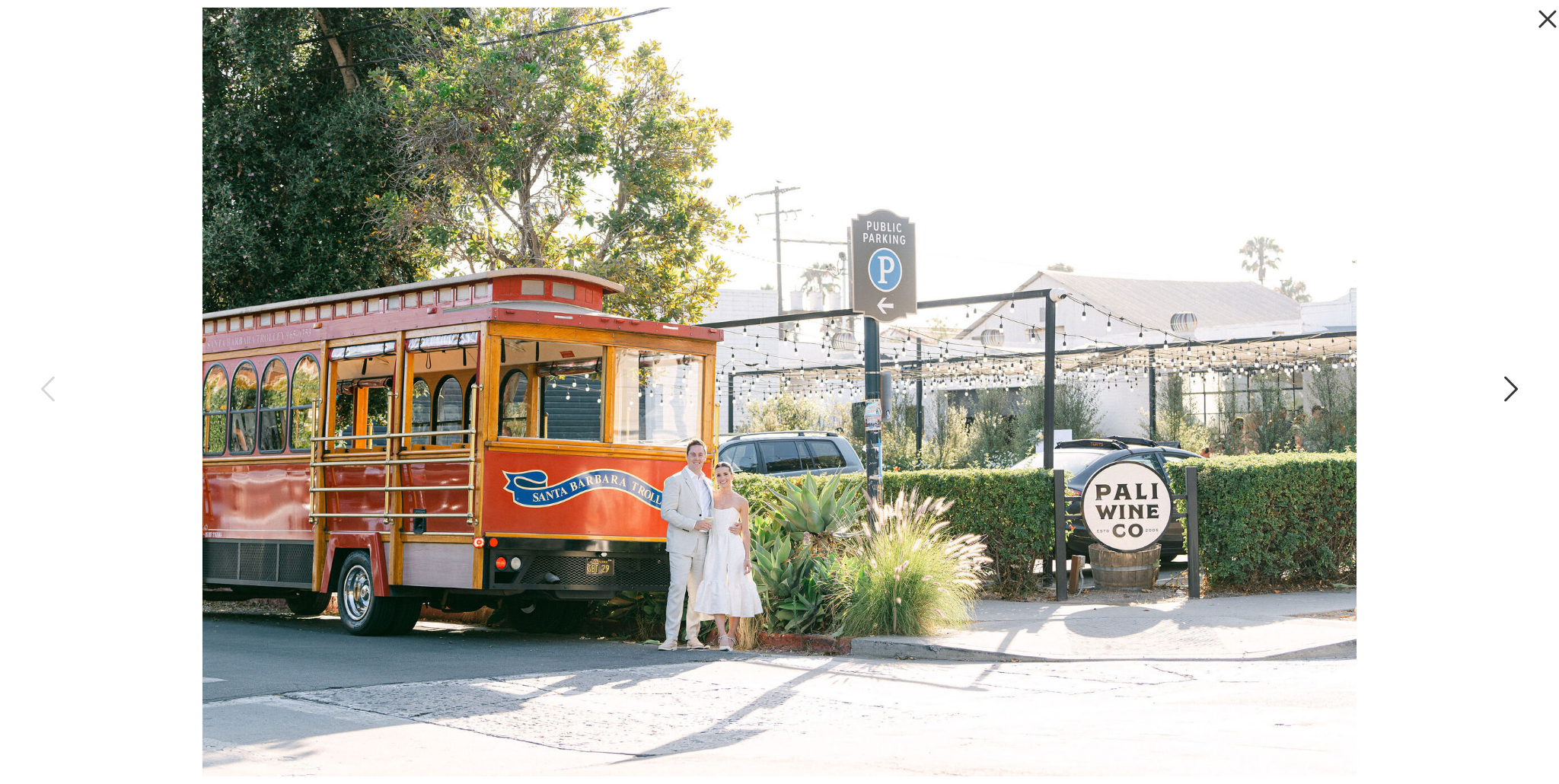
click at [1514, 389] on icon at bounding box center [1509, 392] width 38 height 46
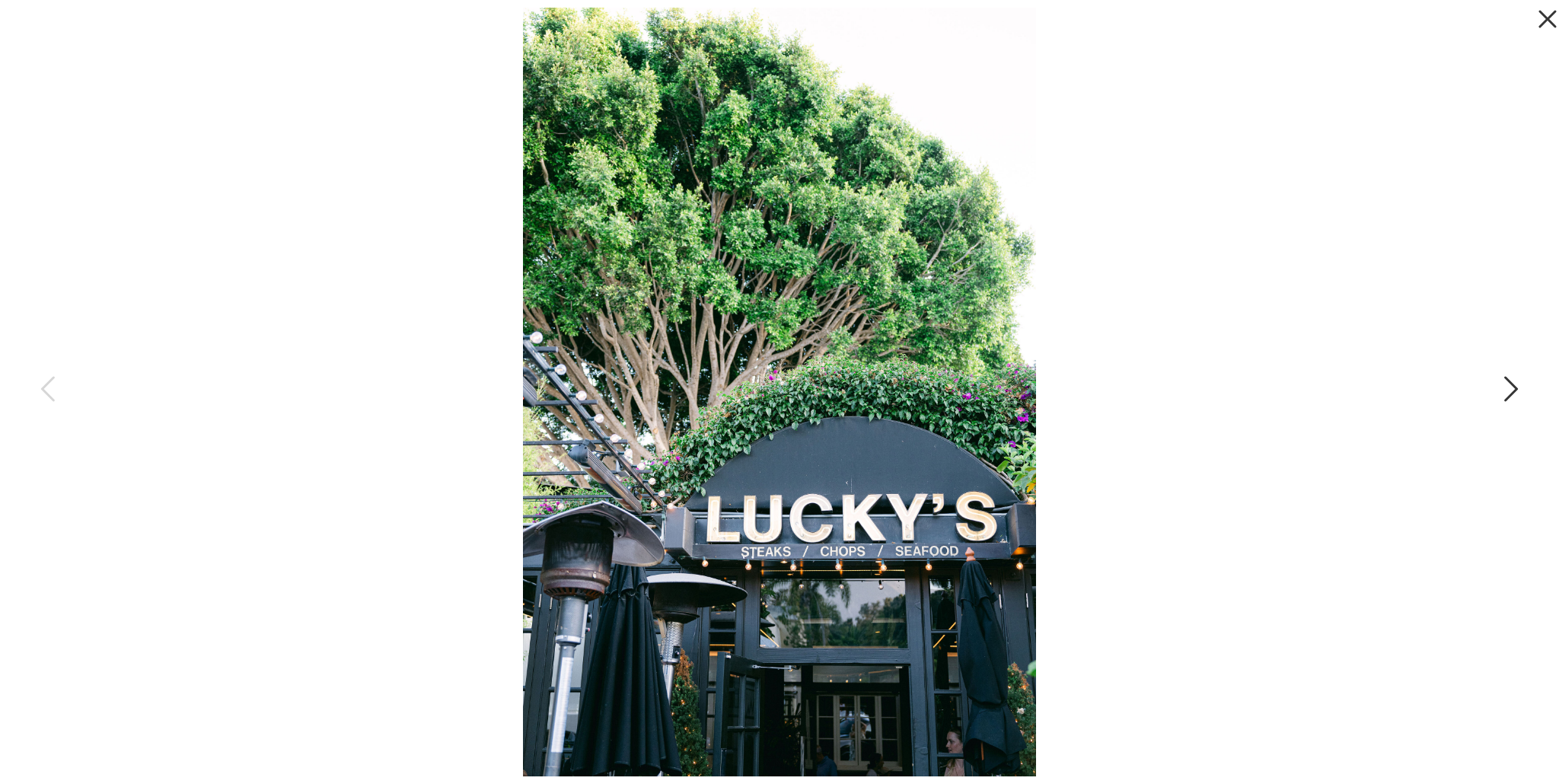
click at [1514, 389] on icon at bounding box center [1509, 392] width 38 height 46
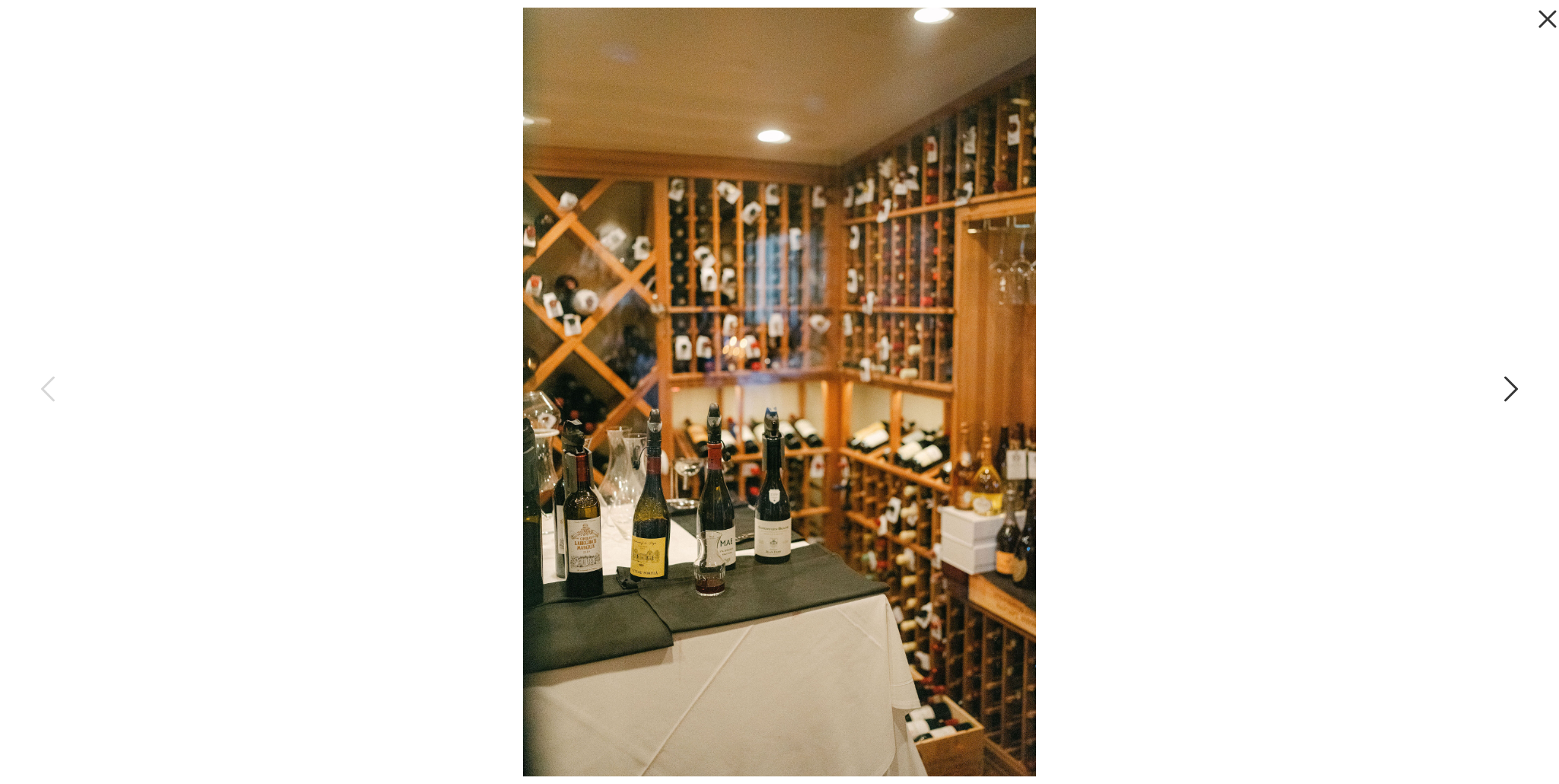
click at [1514, 389] on icon at bounding box center [1509, 392] width 38 height 46
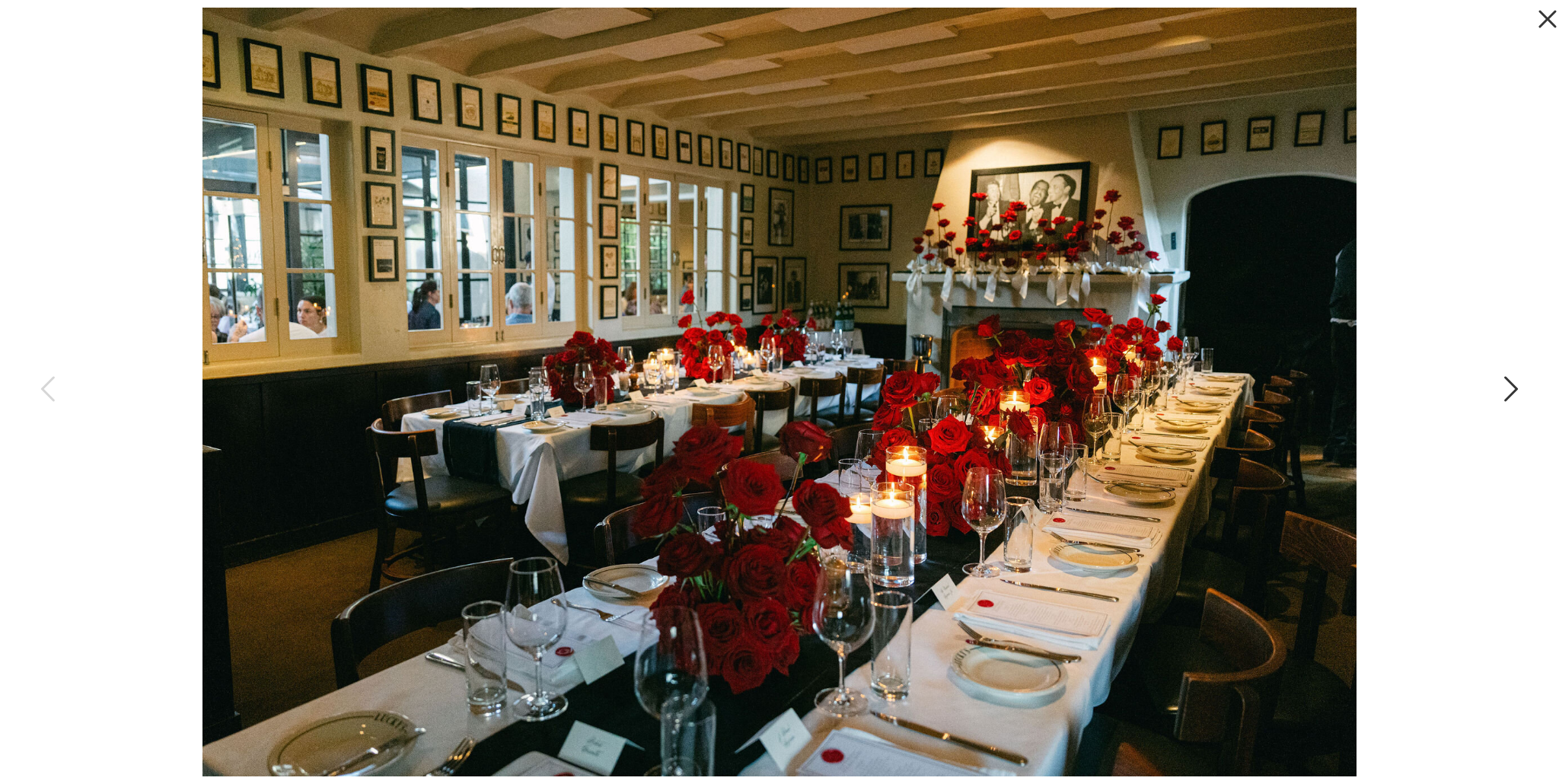
click at [1514, 389] on icon at bounding box center [1509, 392] width 38 height 46
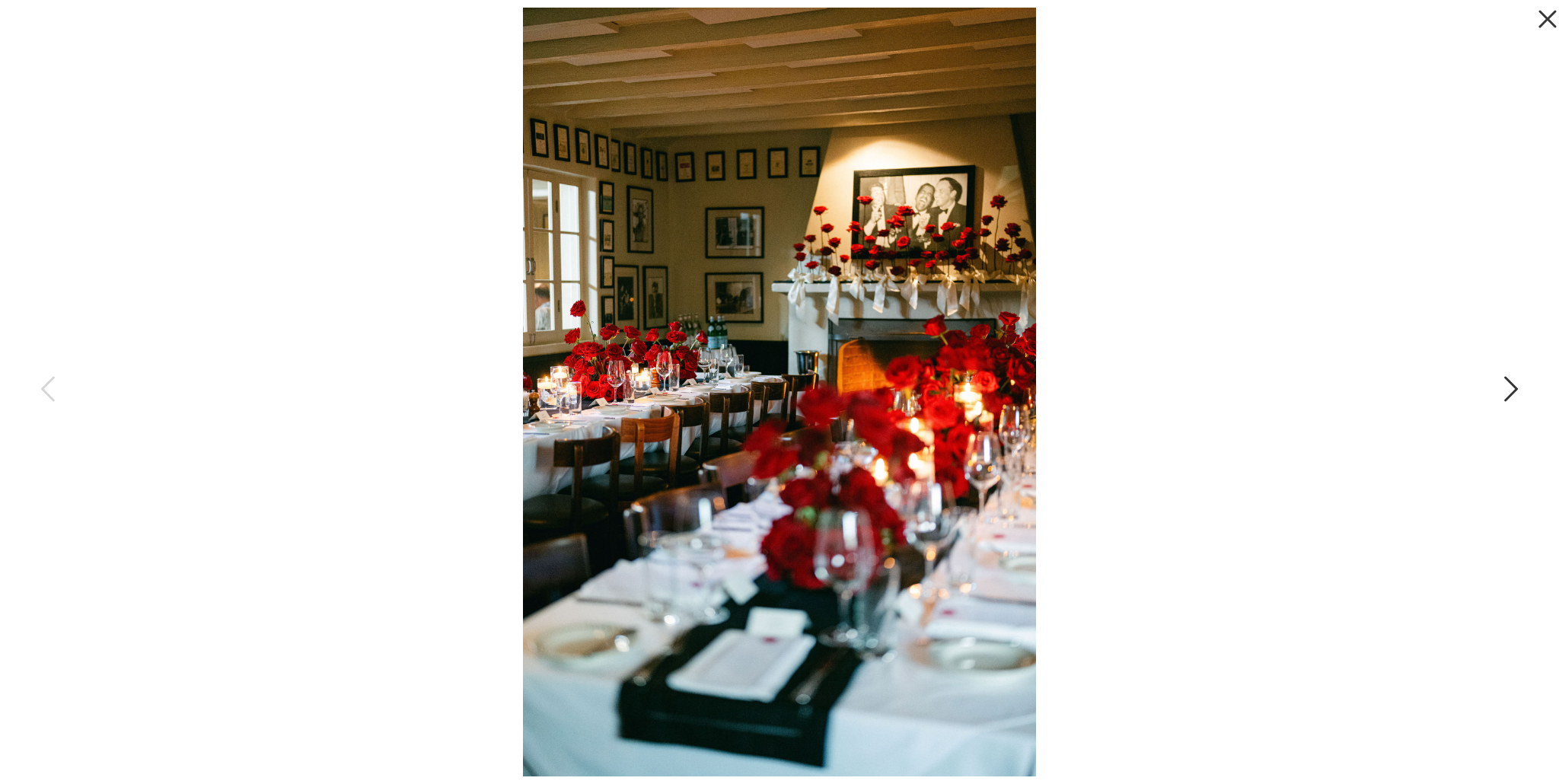
click at [1514, 389] on icon at bounding box center [1509, 392] width 38 height 46
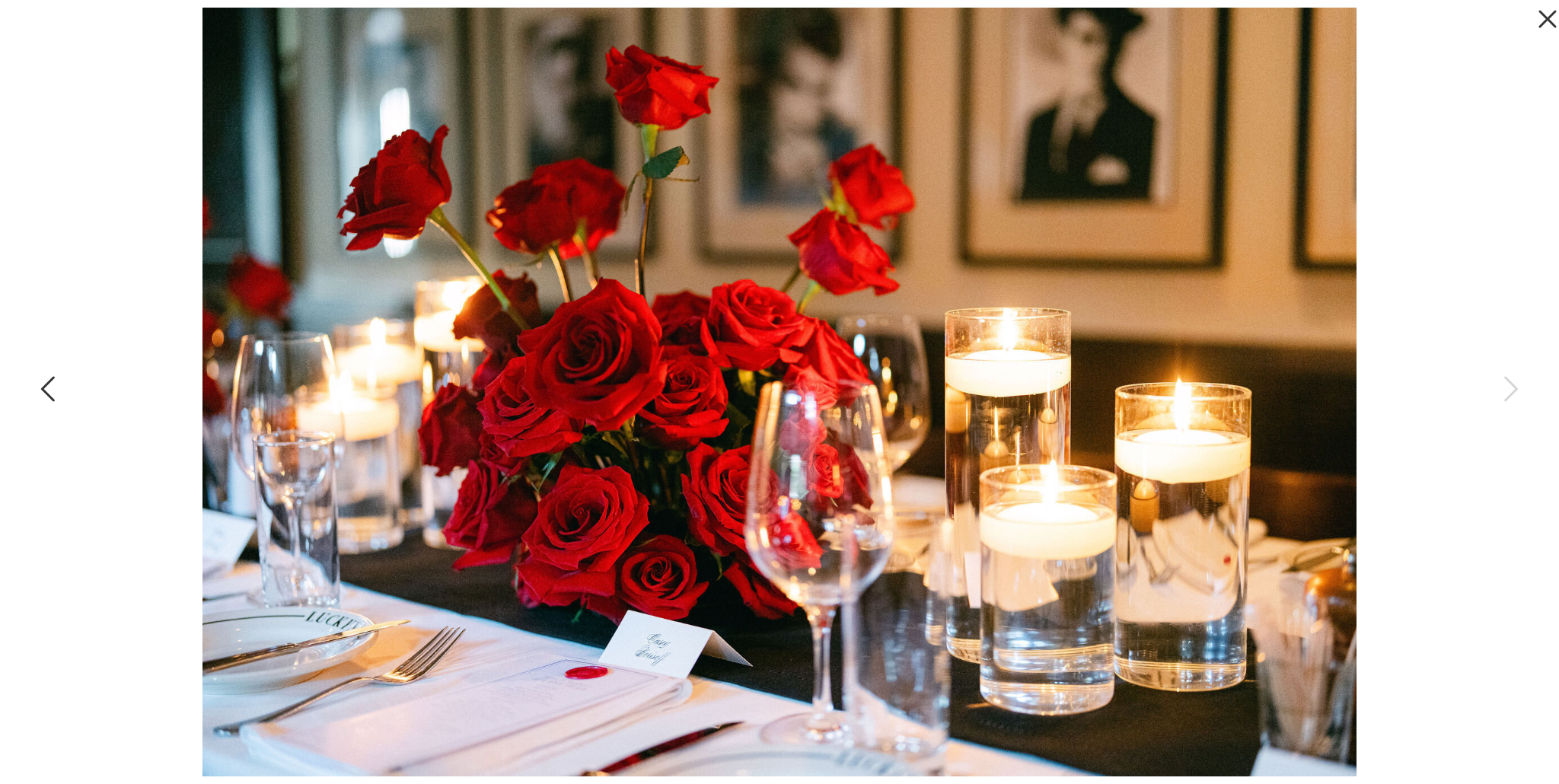
scroll to position [0, 0]
click at [1549, 24] on icon at bounding box center [1544, 15] width 30 height 30
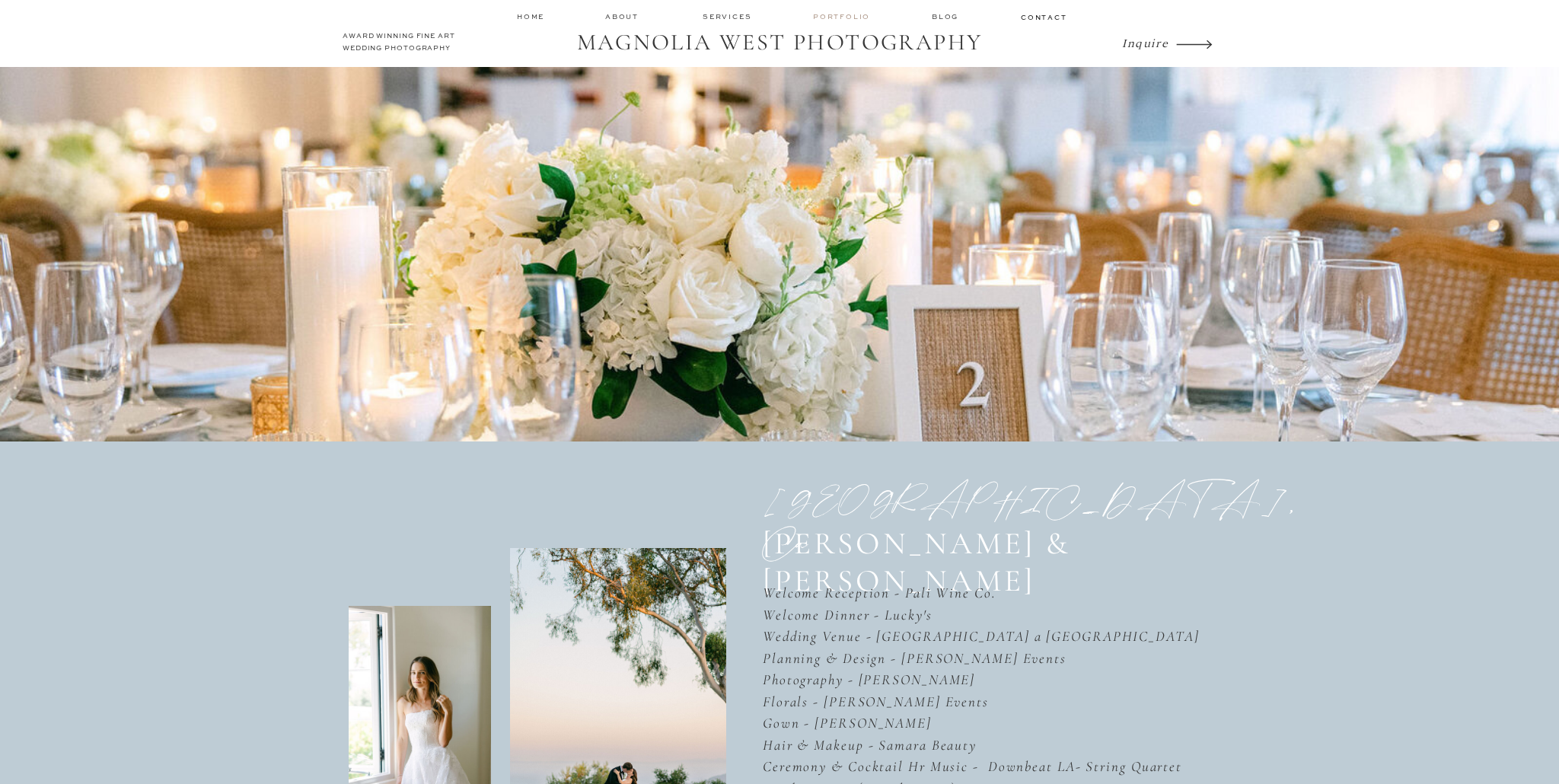
click at [840, 14] on nav "Portfolio" at bounding box center [843, 16] width 60 height 10
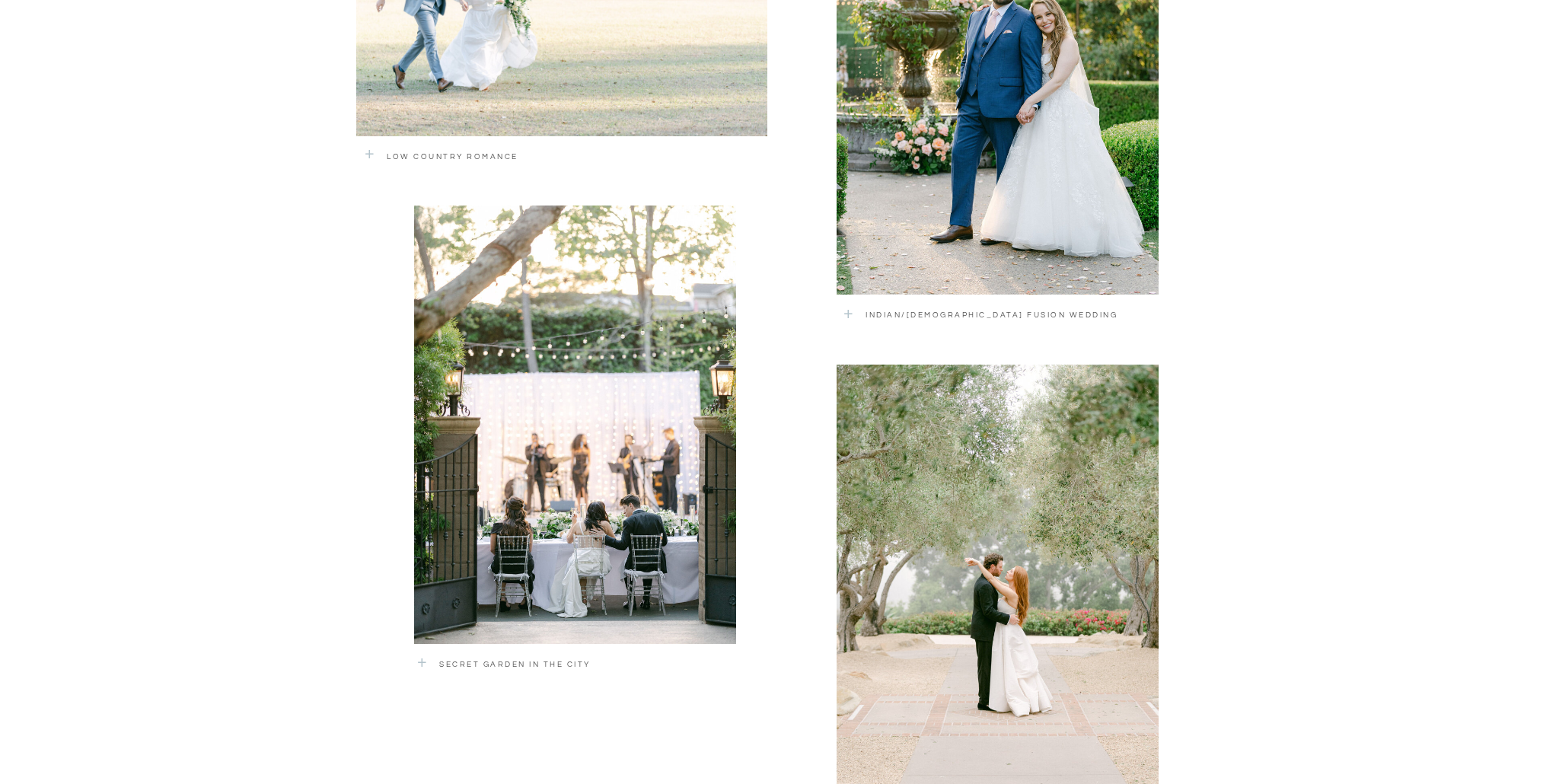
scroll to position [2171, 0]
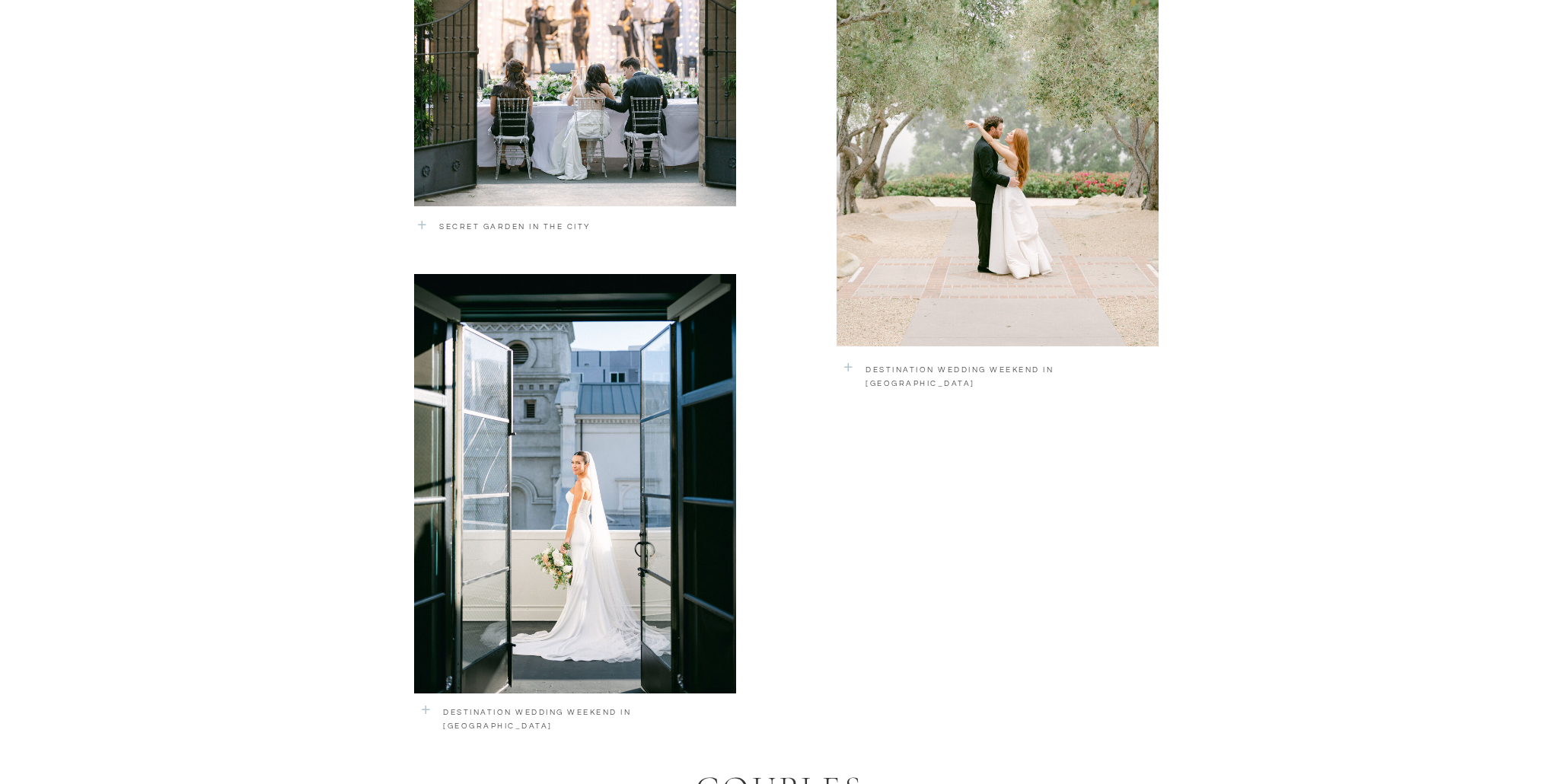
click at [956, 282] on div at bounding box center [997, 137] width 322 height 420
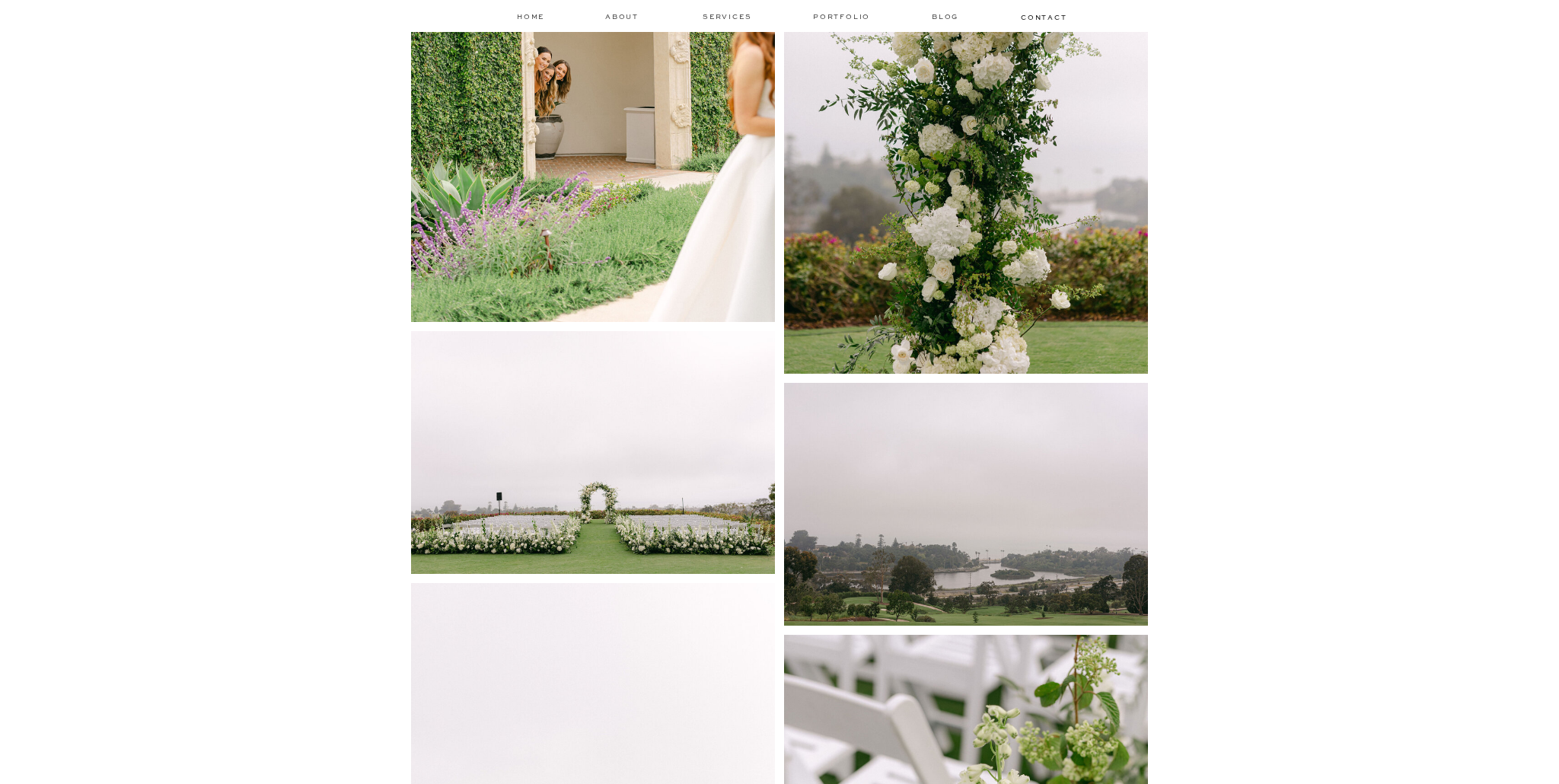
scroll to position [5746, 0]
